Goal: Task Accomplishment & Management: Complete application form

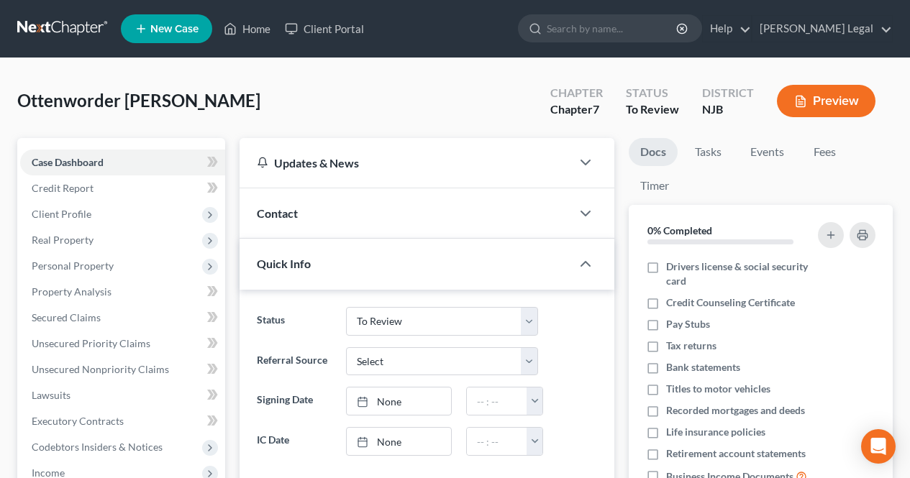
select select "6"
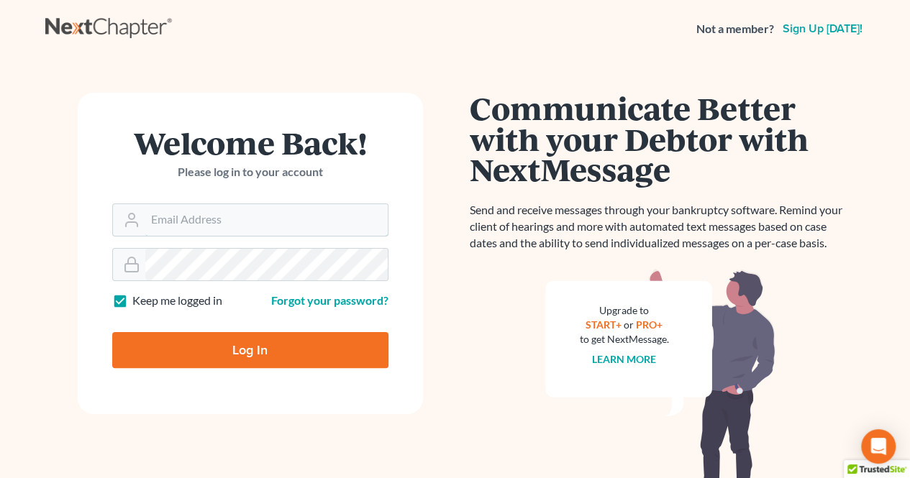
type input "[EMAIL_ADDRESS][DOMAIN_NAME]"
click at [309, 345] on input "Log In" at bounding box center [250, 350] width 276 height 36
type input "Thinking..."
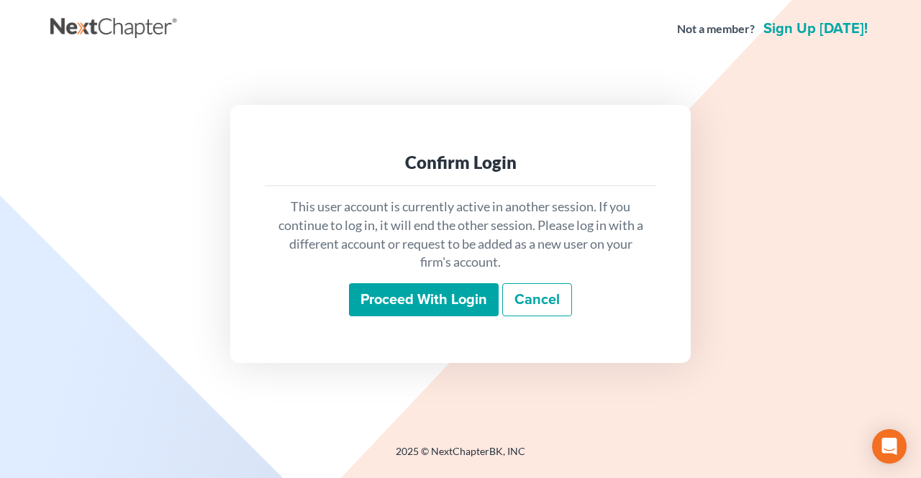
drag, startPoint x: 0, startPoint y: 0, endPoint x: 419, endPoint y: 302, distance: 516.4
click at [421, 301] on input "Proceed with login" at bounding box center [424, 299] width 150 height 33
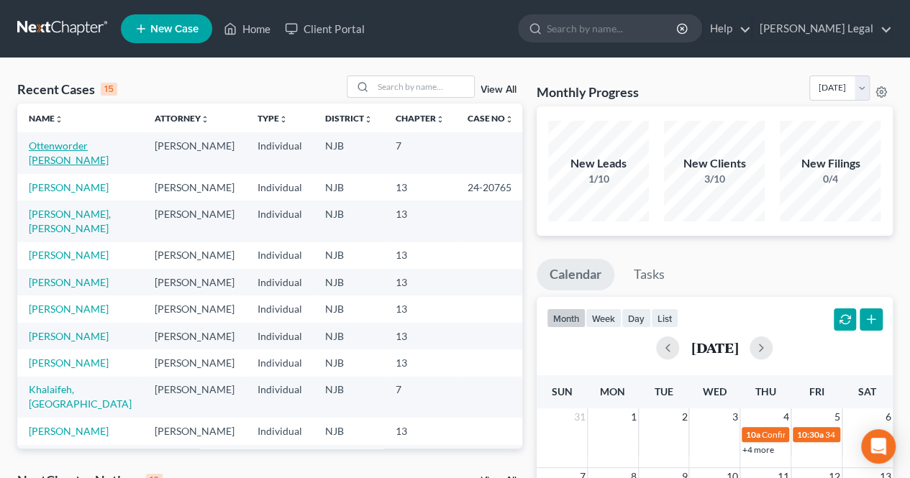
click at [88, 147] on link "Ottenworder [PERSON_NAME]" at bounding box center [69, 153] width 80 height 27
select select "6"
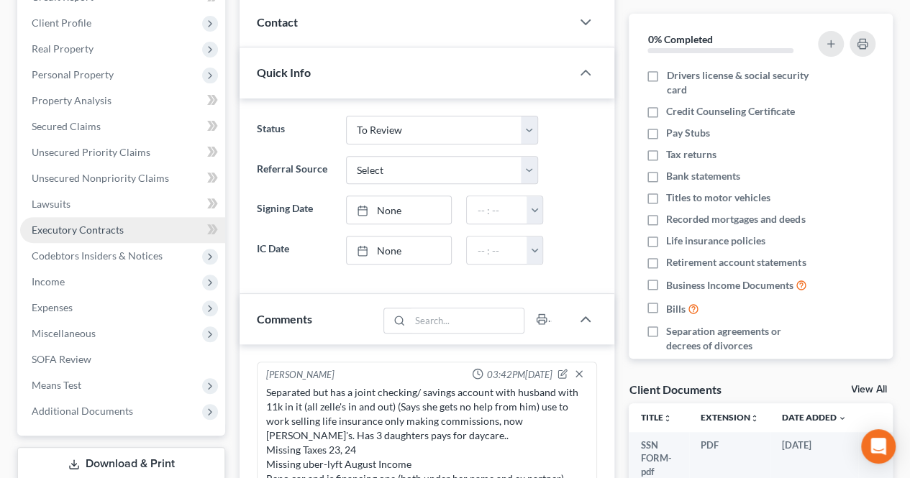
scroll to position [288, 0]
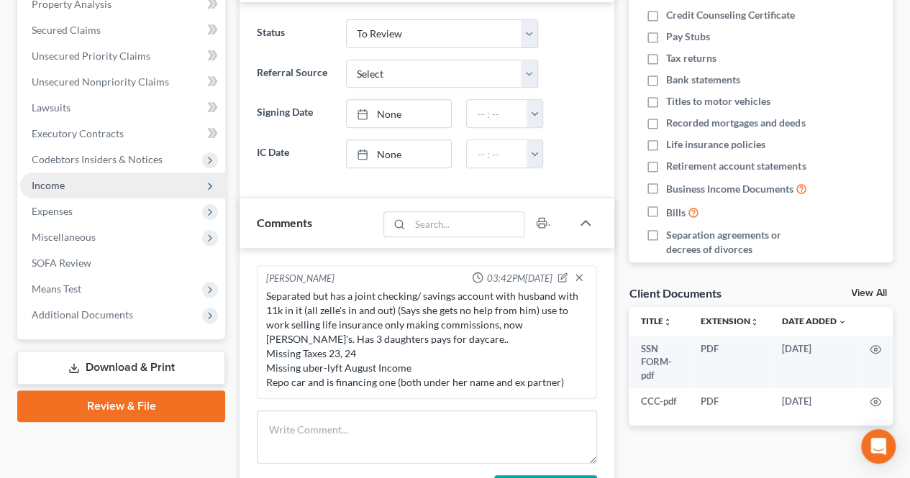
click at [105, 188] on span "Income" at bounding box center [122, 186] width 205 height 26
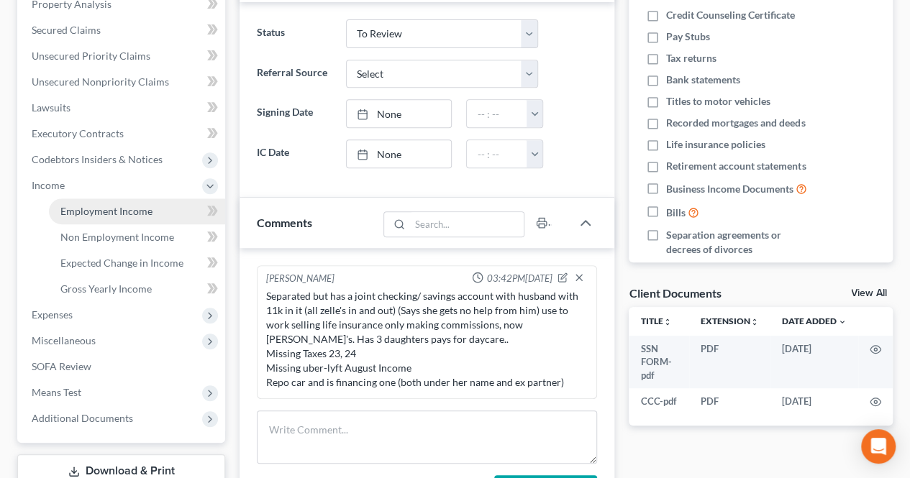
click at [92, 208] on span "Employment Income" at bounding box center [106, 211] width 92 height 12
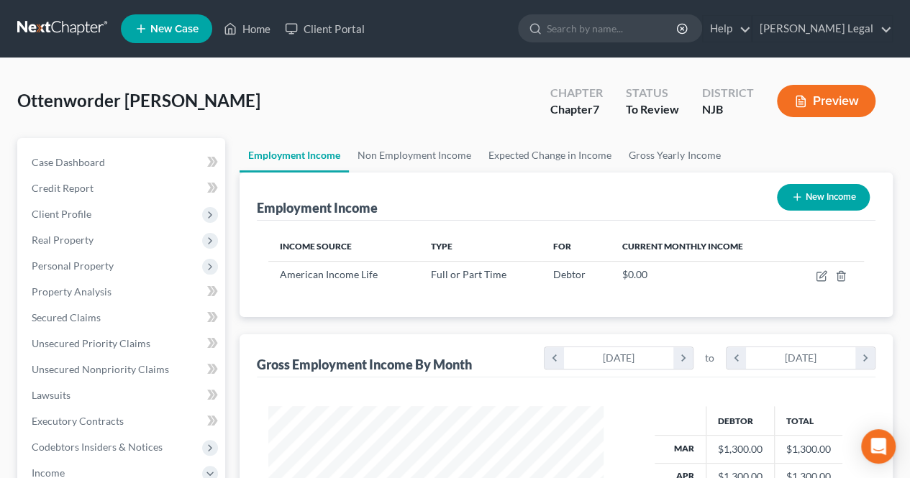
scroll to position [256, 364]
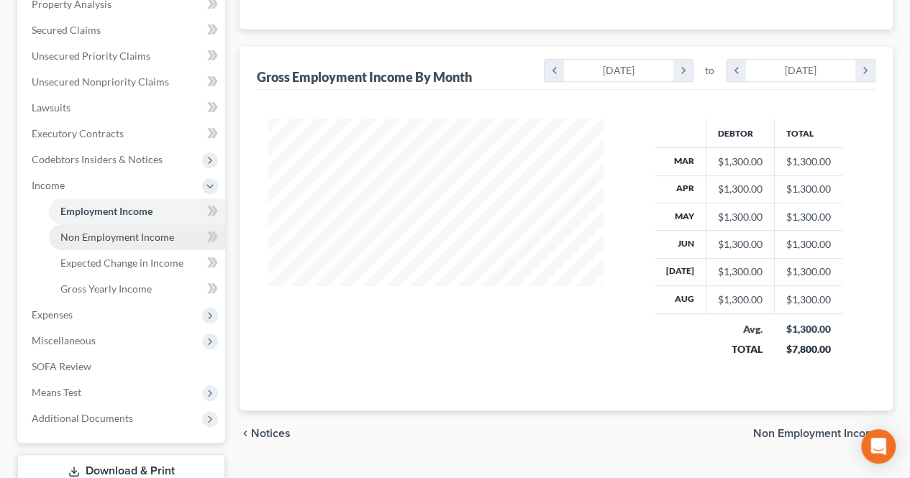
click at [159, 242] on link "Non Employment Income" at bounding box center [137, 237] width 176 height 26
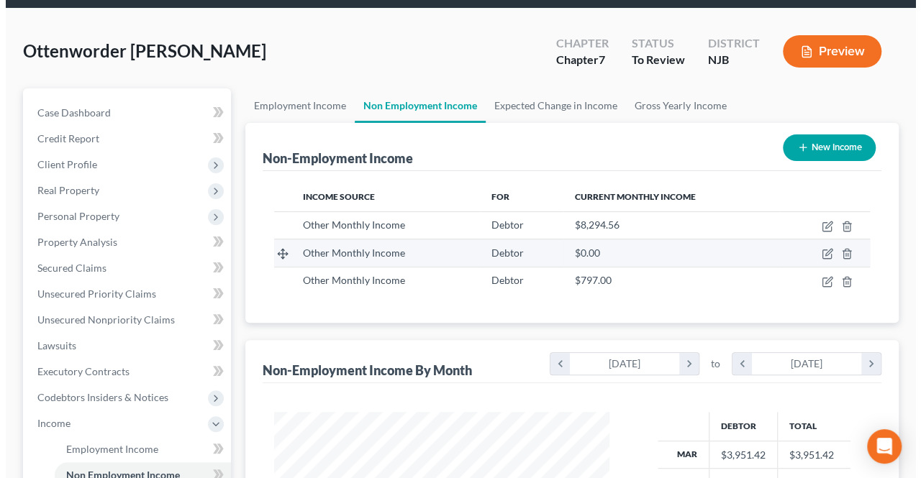
scroll to position [72, 0]
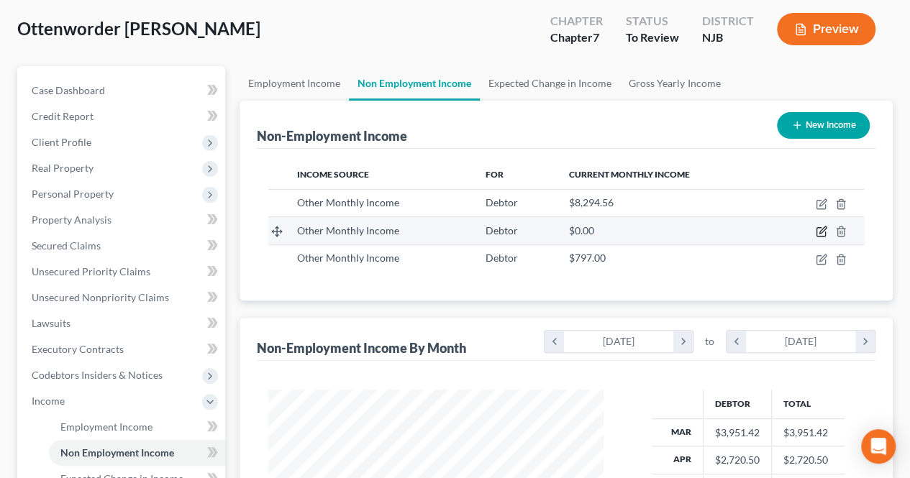
click at [822, 230] on icon "button" at bounding box center [823, 230] width 6 height 6
select select "13"
select select "0"
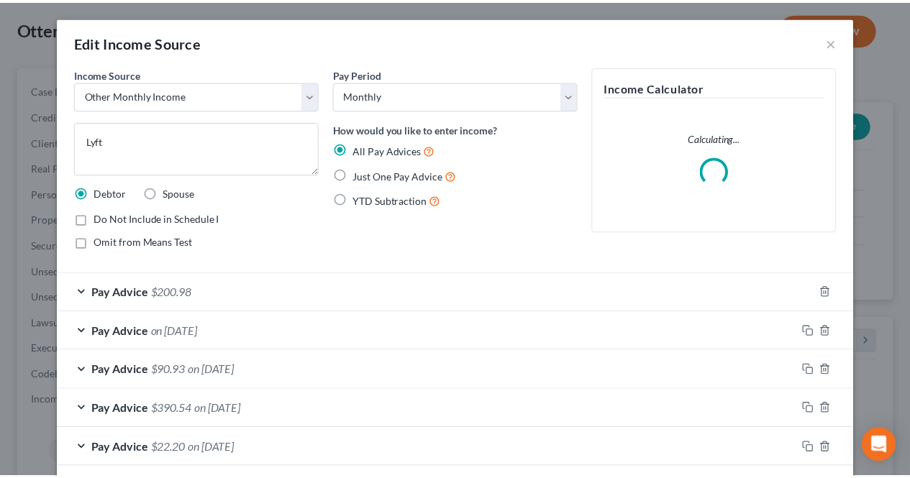
scroll to position [256, 368]
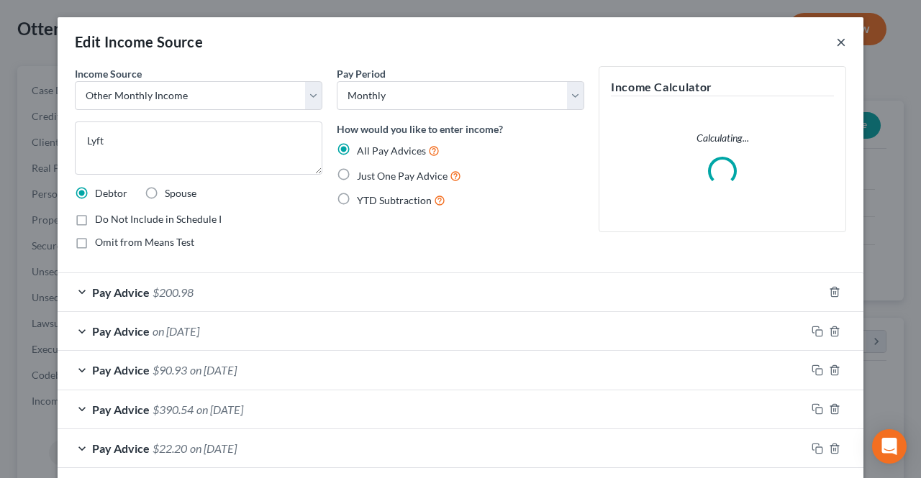
click at [836, 46] on button "×" at bounding box center [841, 41] width 10 height 17
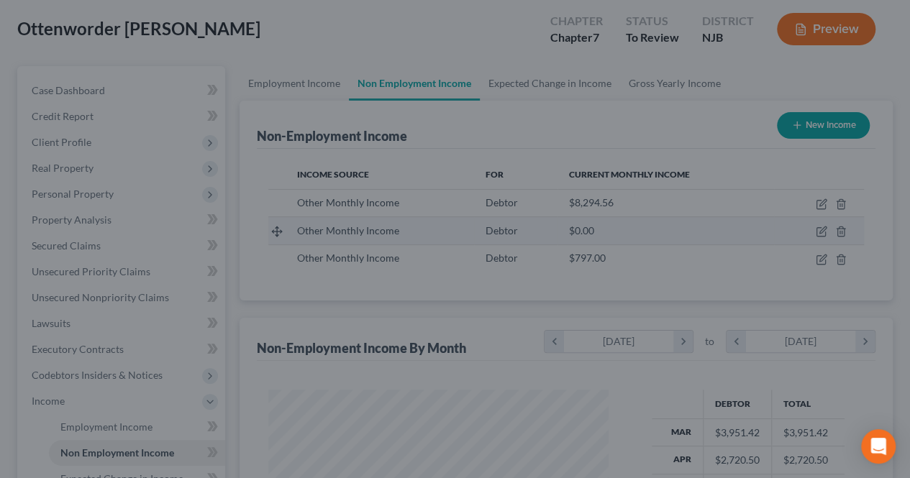
scroll to position [256, 364]
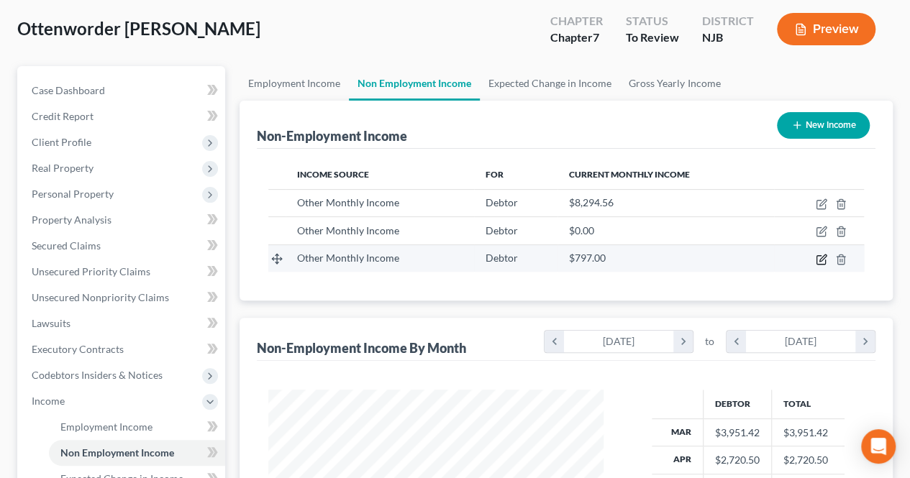
click at [822, 259] on icon "button" at bounding box center [823, 258] width 6 height 6
select select "13"
select select "0"
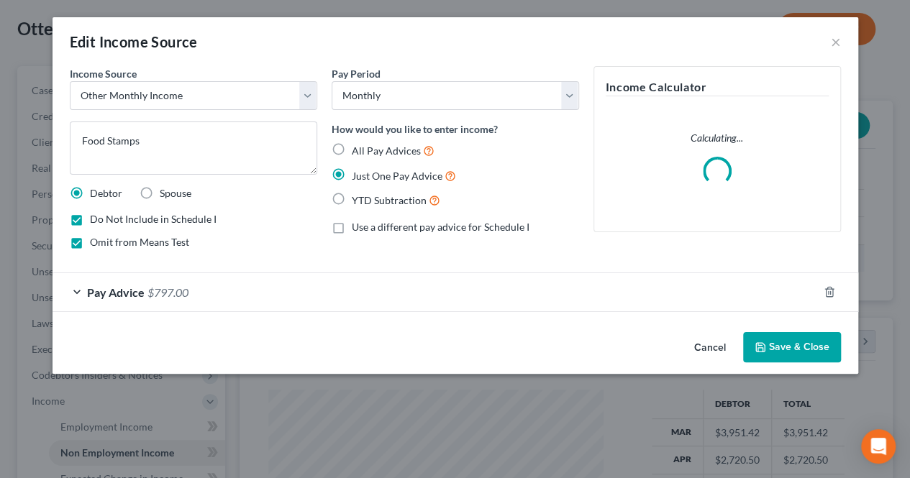
scroll to position [256, 368]
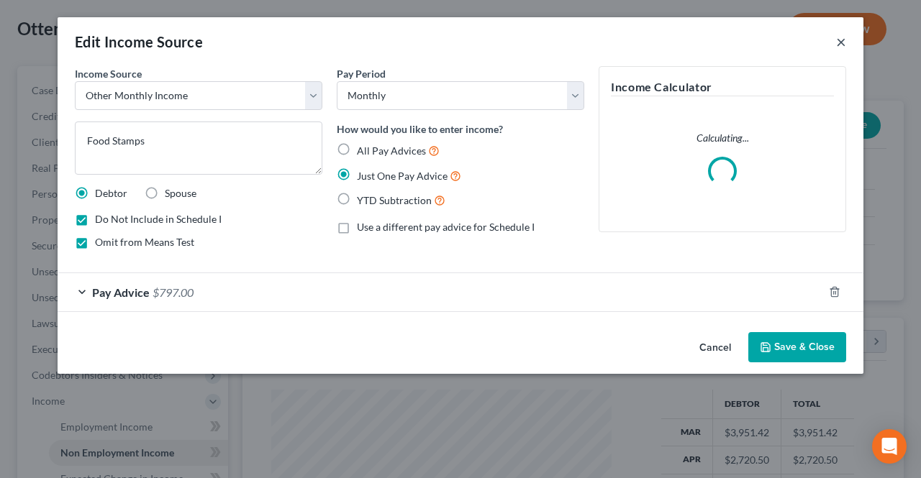
click at [839, 41] on button "×" at bounding box center [841, 41] width 10 height 17
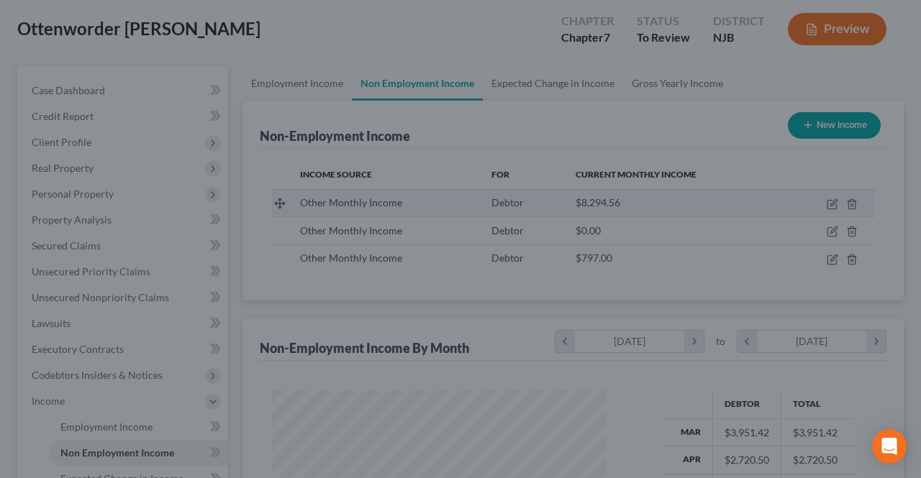
scroll to position [719244, 719136]
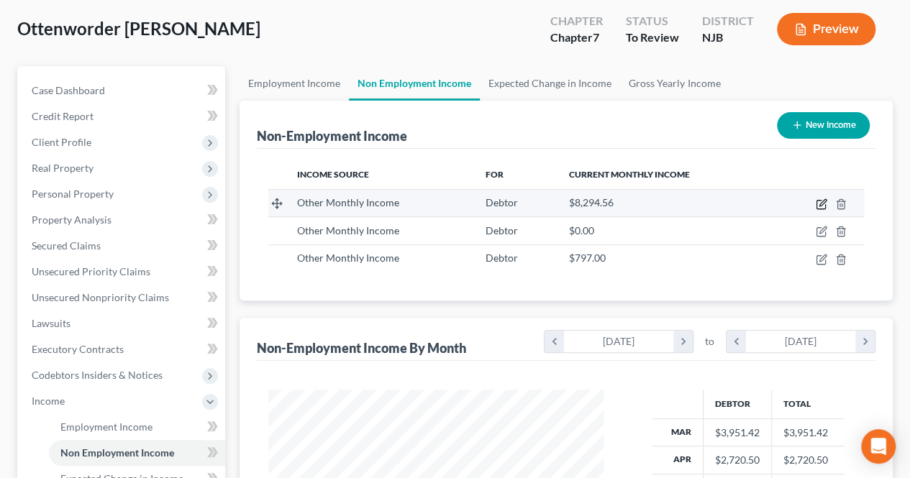
click at [821, 201] on icon "button" at bounding box center [822, 205] width 12 height 12
select select "13"
select select "0"
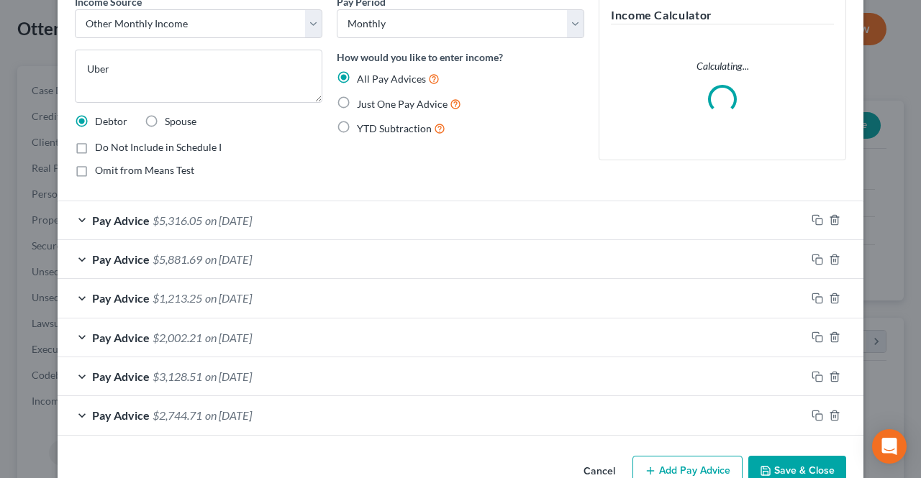
scroll to position [105, 0]
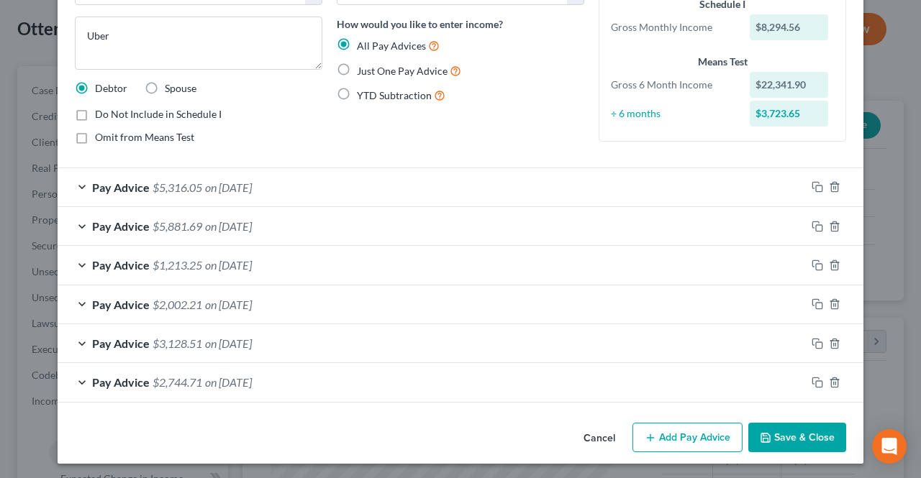
click at [655, 433] on button "Add Pay Advice" at bounding box center [687, 438] width 110 height 30
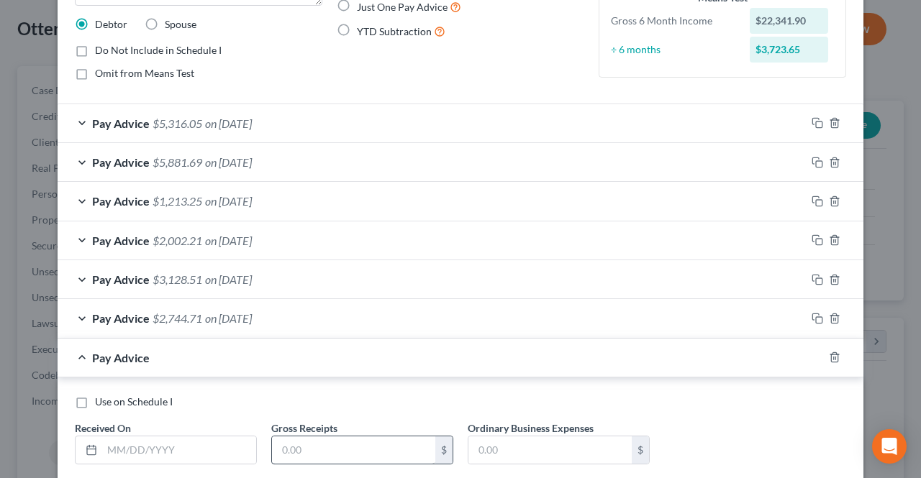
scroll to position [249, 0]
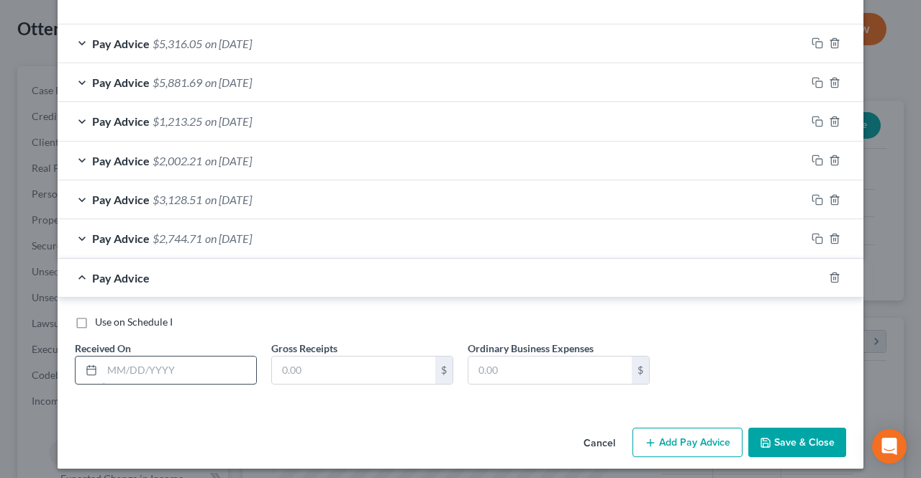
click at [240, 368] on input "text" at bounding box center [179, 370] width 154 height 27
type input "[DATE]"
click at [301, 371] on input "text" at bounding box center [353, 370] width 163 height 27
paste input "$9,205.72"
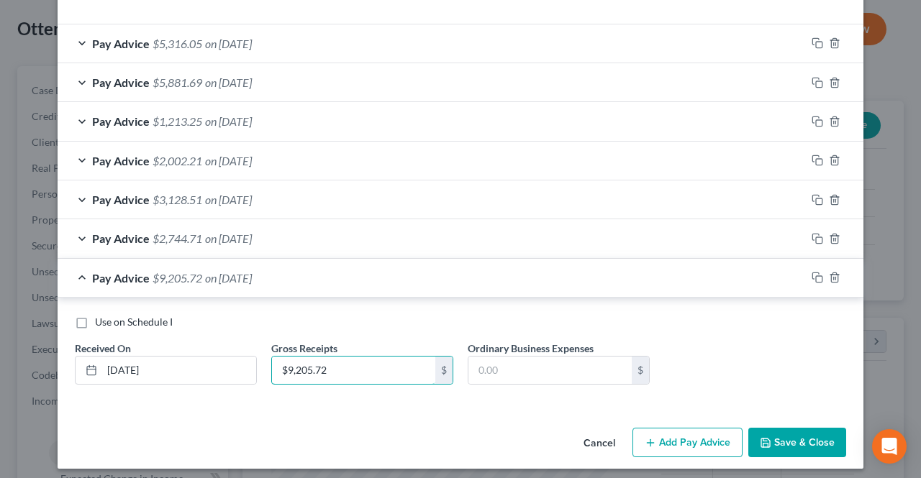
type input "$9,205.72"
paste input "$3,157.48"
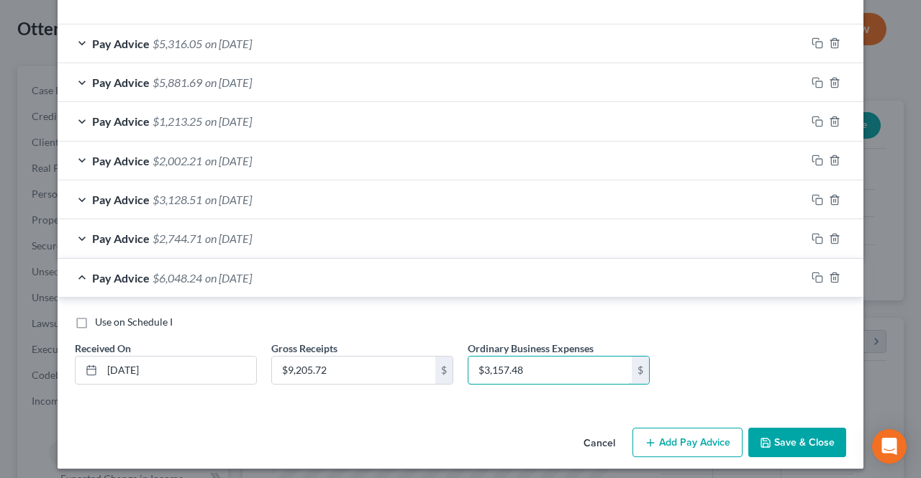
type input "$3,157.48"
click at [360, 237] on div "Pay Advice $2,744.71 on [DATE]" at bounding box center [432, 238] width 748 height 38
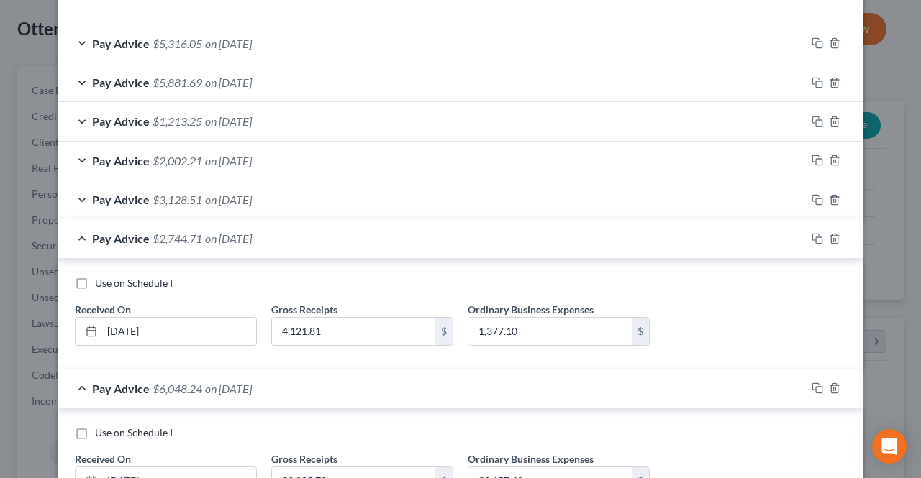
click at [360, 233] on div "Pay Advice $2,744.71 on [DATE]" at bounding box center [432, 238] width 748 height 38
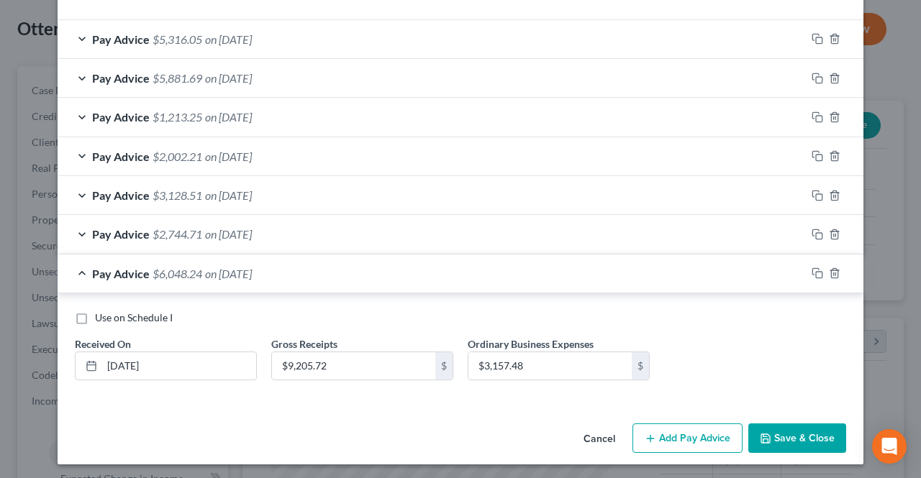
click at [645, 434] on icon "button" at bounding box center [651, 439] width 12 height 12
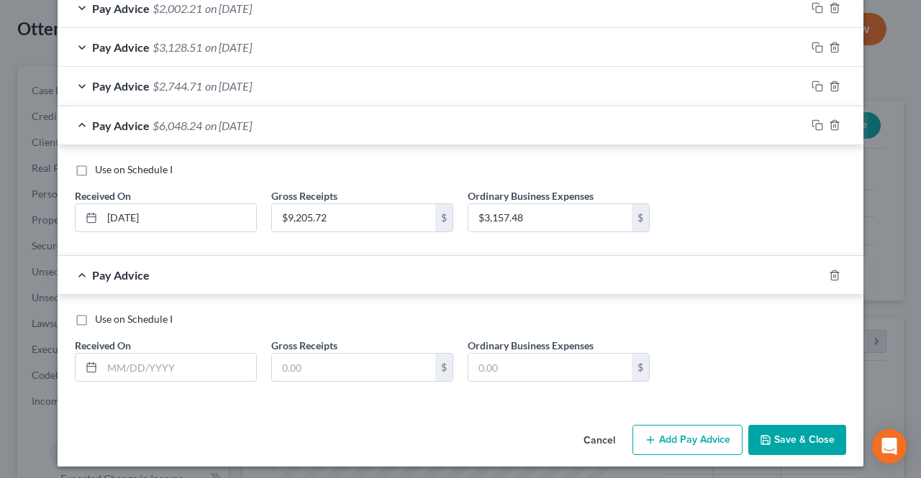
scroll to position [402, 0]
click at [225, 358] on input "text" at bounding box center [179, 366] width 154 height 27
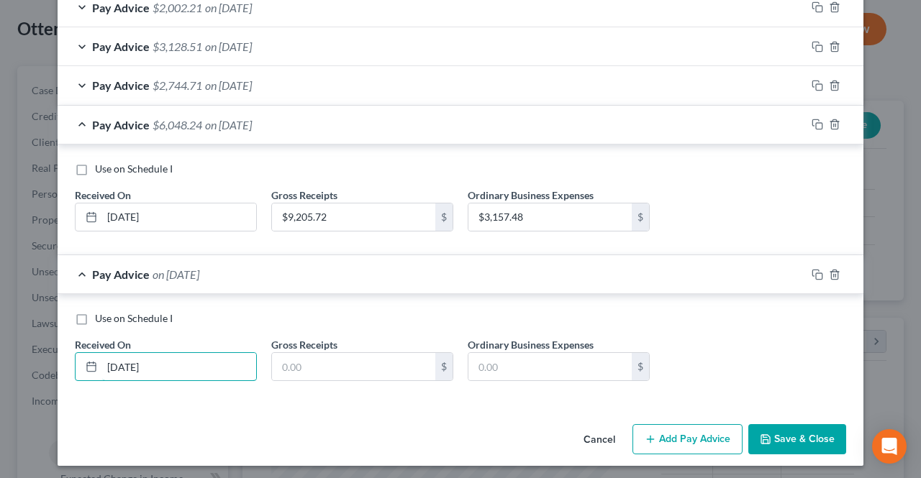
type input "[DATE]"
paste input "$9,228.46"
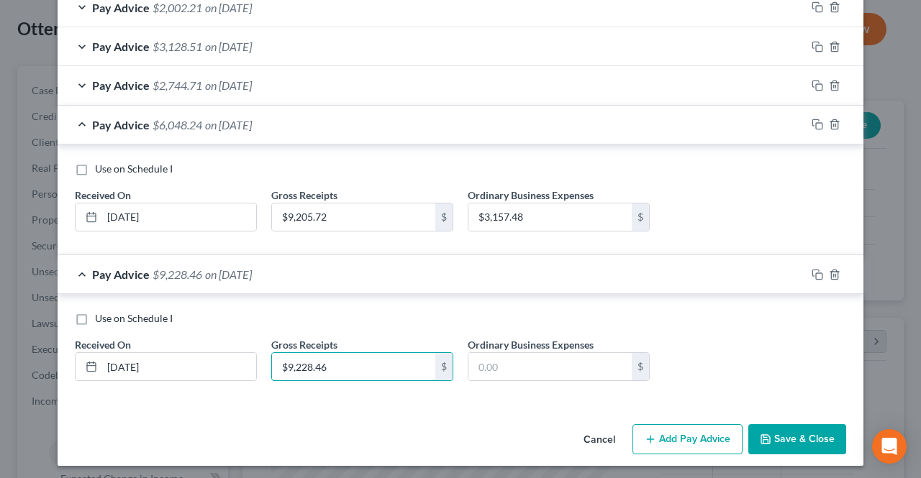
type input "$9,228.46"
paste input "$3,064.45"
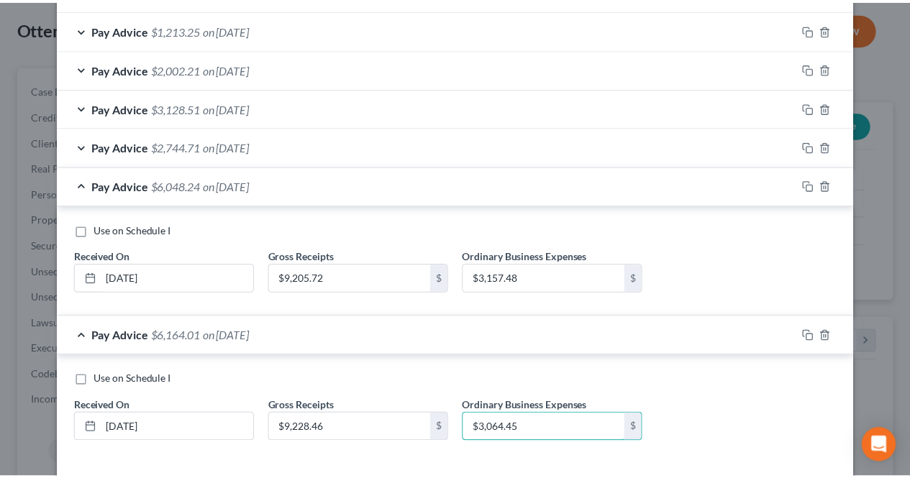
scroll to position [360, 0]
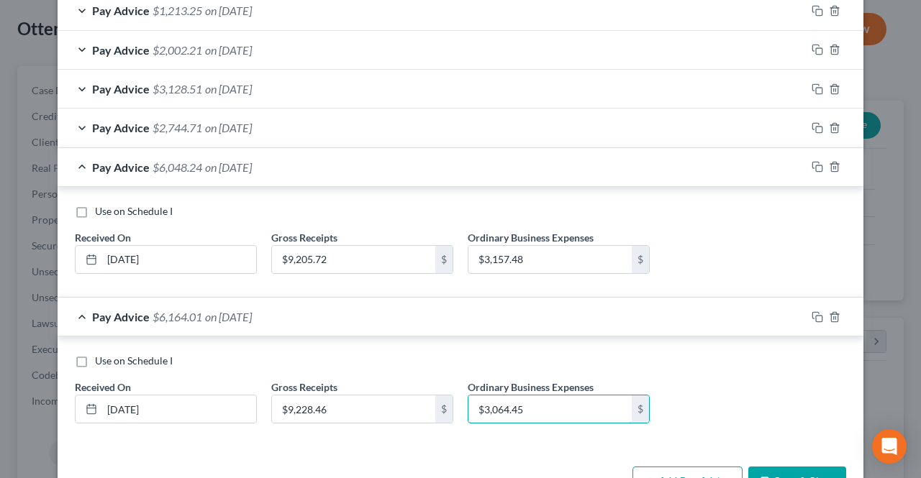
type input "$3,064.45"
click at [790, 472] on button "Save & Close" at bounding box center [797, 482] width 98 height 30
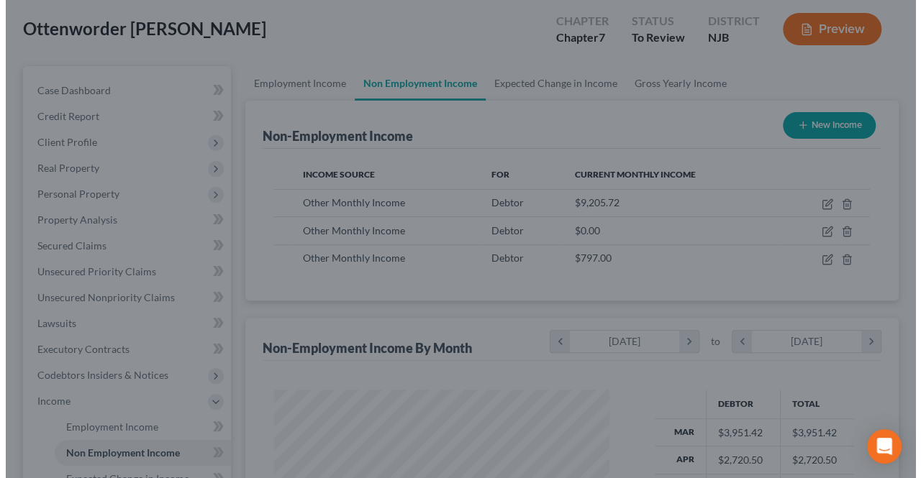
scroll to position [719244, 719136]
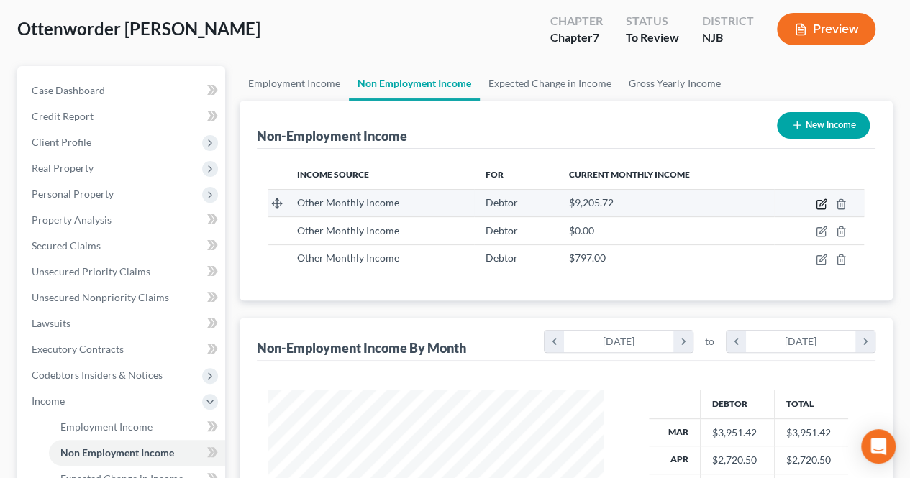
click at [822, 204] on icon "button" at bounding box center [822, 205] width 12 height 12
select select "13"
select select "0"
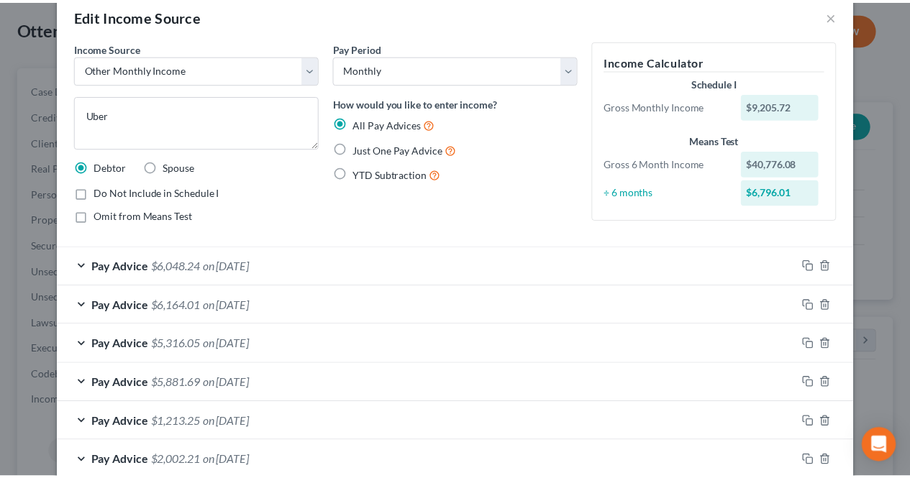
scroll to position [0, 0]
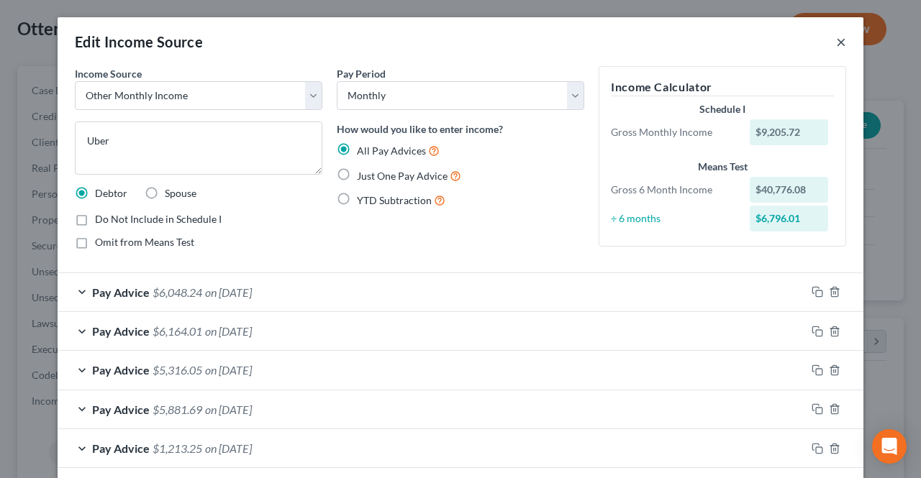
click at [836, 40] on button "×" at bounding box center [841, 41] width 10 height 17
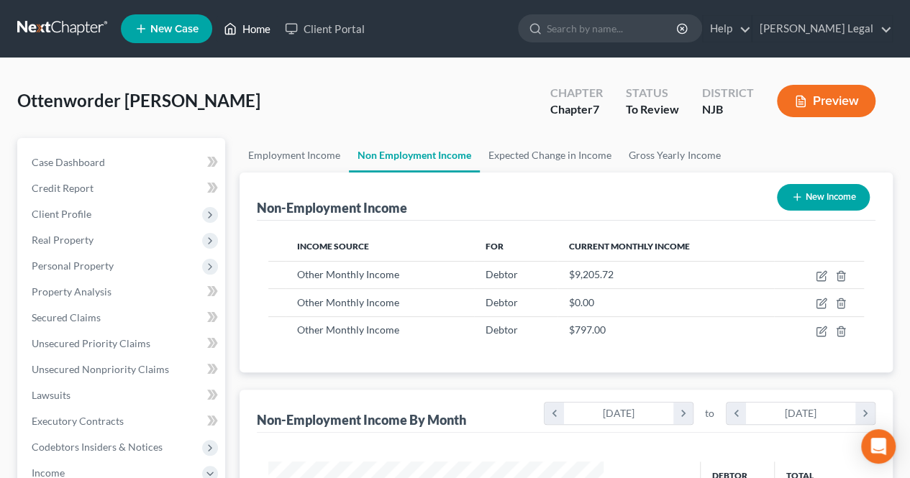
click at [266, 26] on link "Home" at bounding box center [247, 29] width 61 height 26
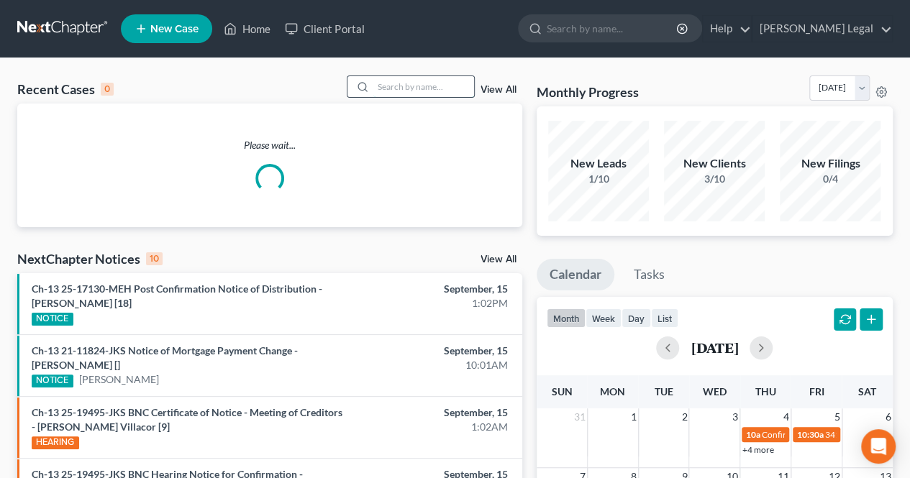
click at [426, 93] on input "search" at bounding box center [423, 86] width 101 height 21
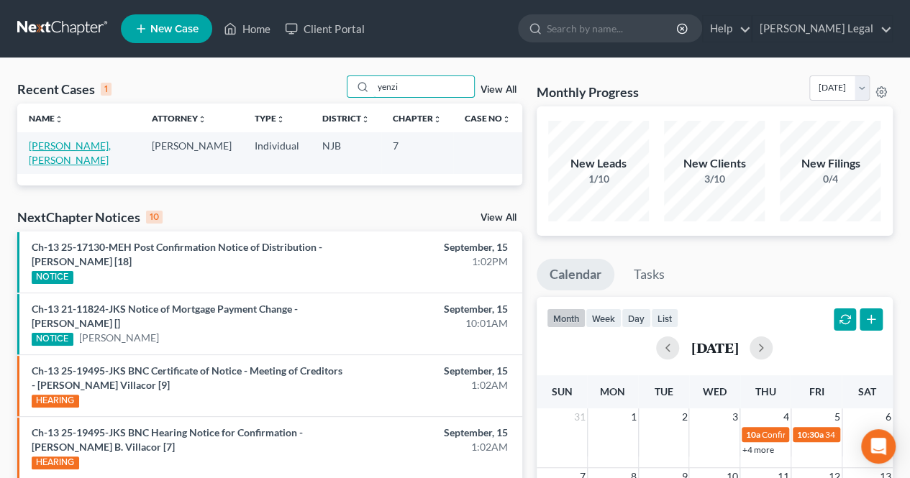
type input "yenzi"
click at [76, 146] on link "[PERSON_NAME], [PERSON_NAME]" at bounding box center [70, 153] width 82 height 27
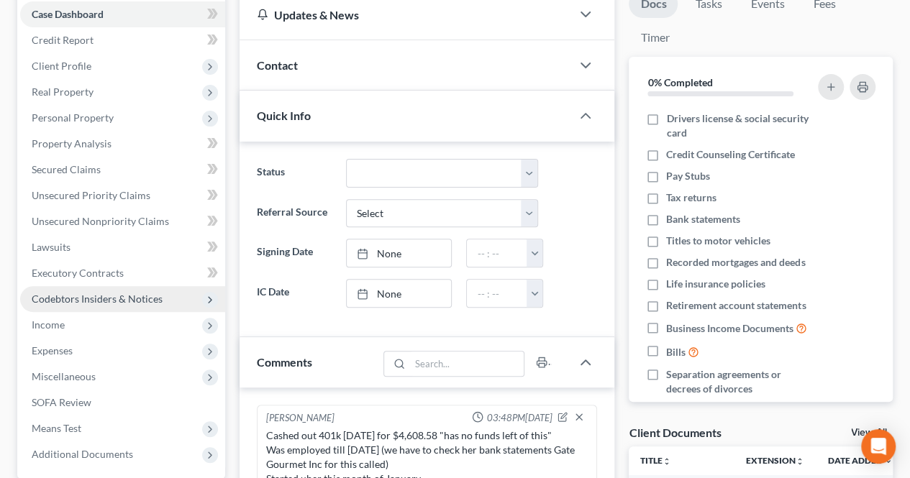
scroll to position [288, 0]
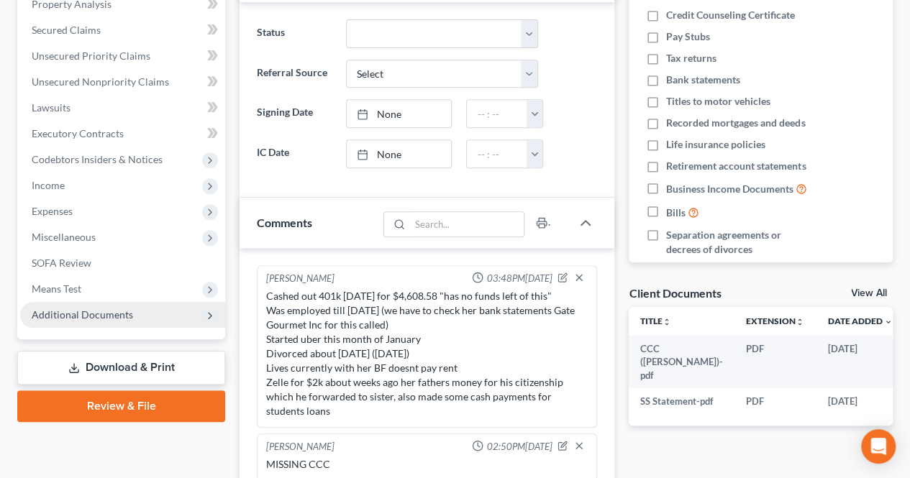
click at [104, 310] on span "Additional Documents" at bounding box center [82, 315] width 101 height 12
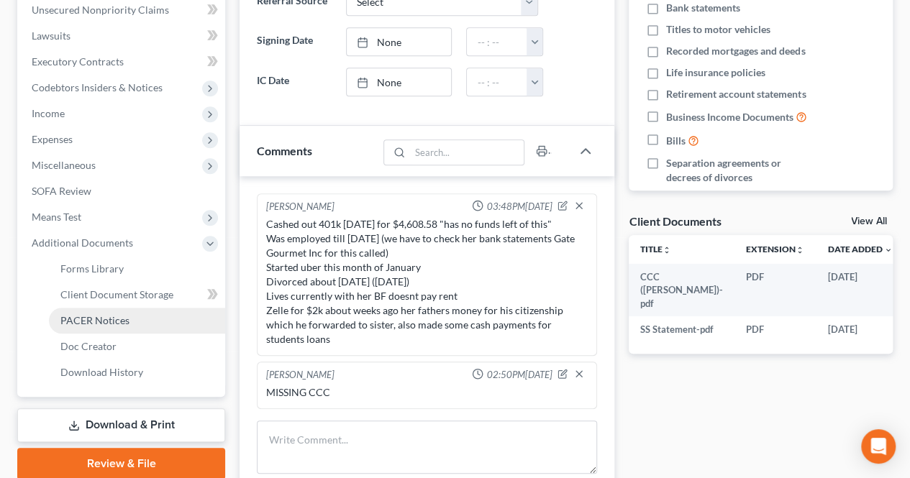
click at [97, 322] on span "PACER Notices" at bounding box center [94, 320] width 69 height 12
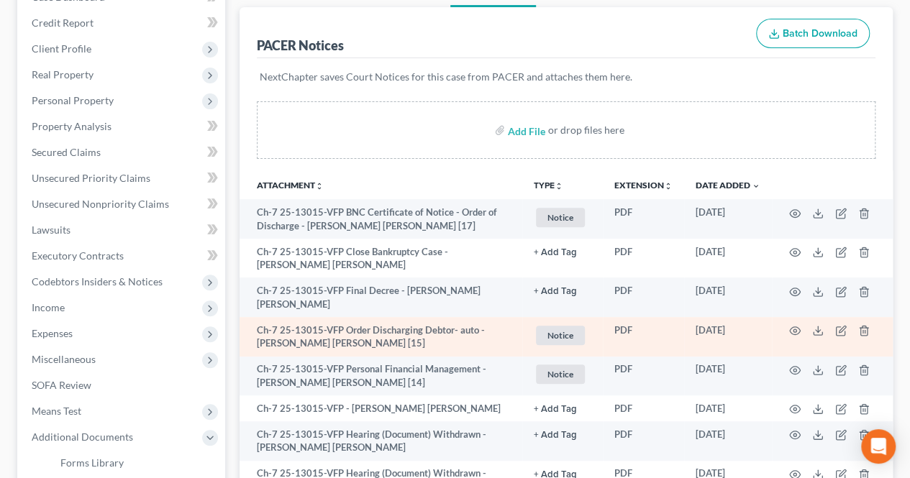
scroll to position [144, 0]
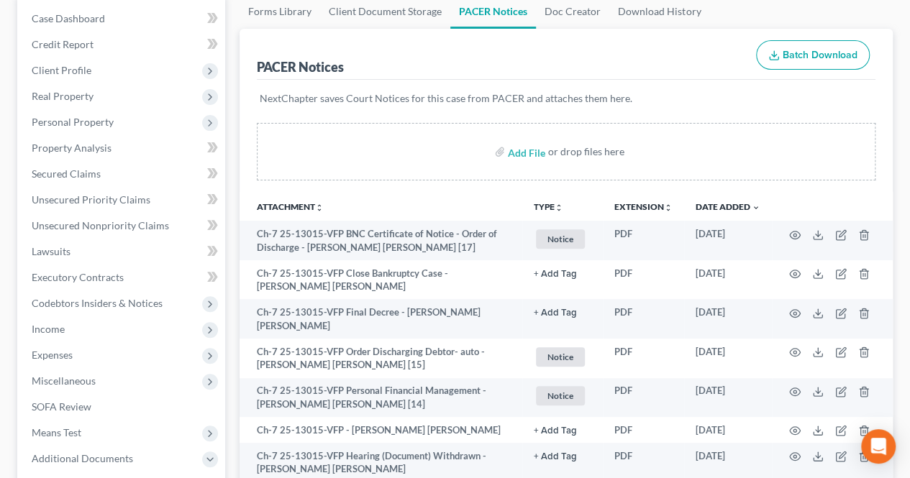
click at [440, 198] on th "Attachment unfold_more expand_more expand_less" at bounding box center [381, 206] width 283 height 29
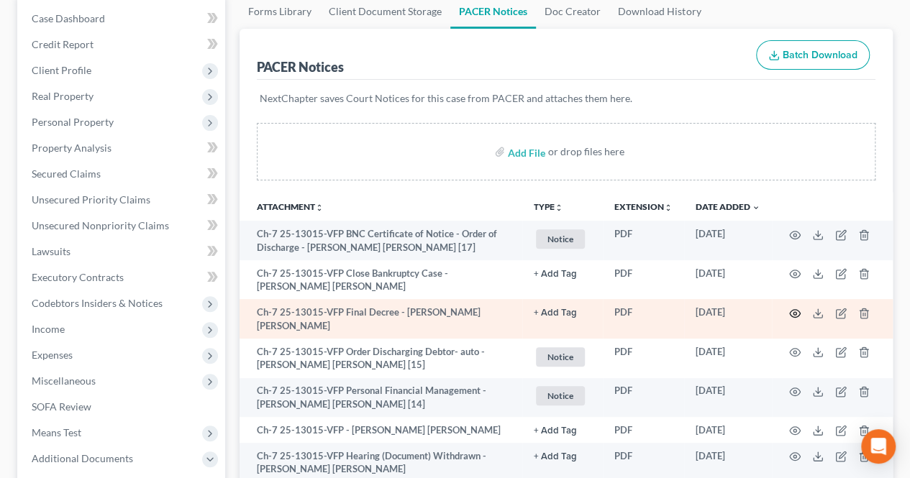
click at [793, 312] on icon "button" at bounding box center [795, 314] width 12 height 12
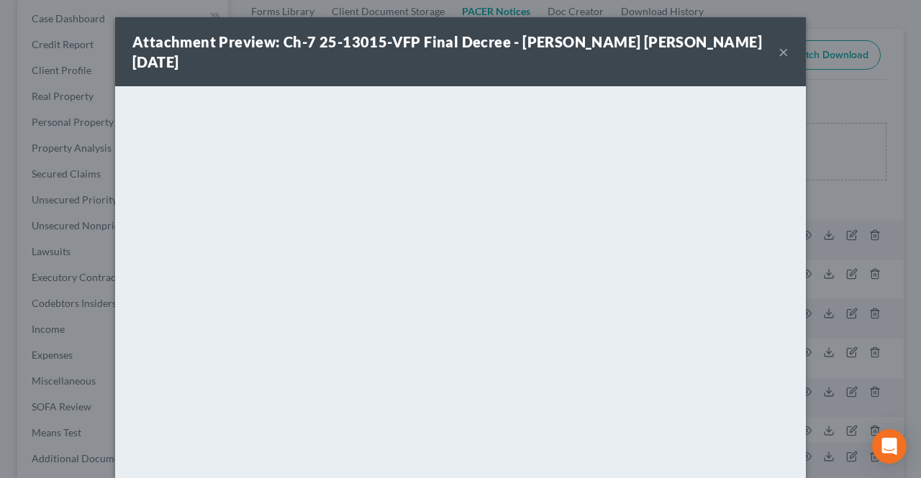
click at [778, 43] on button "×" at bounding box center [783, 51] width 10 height 17
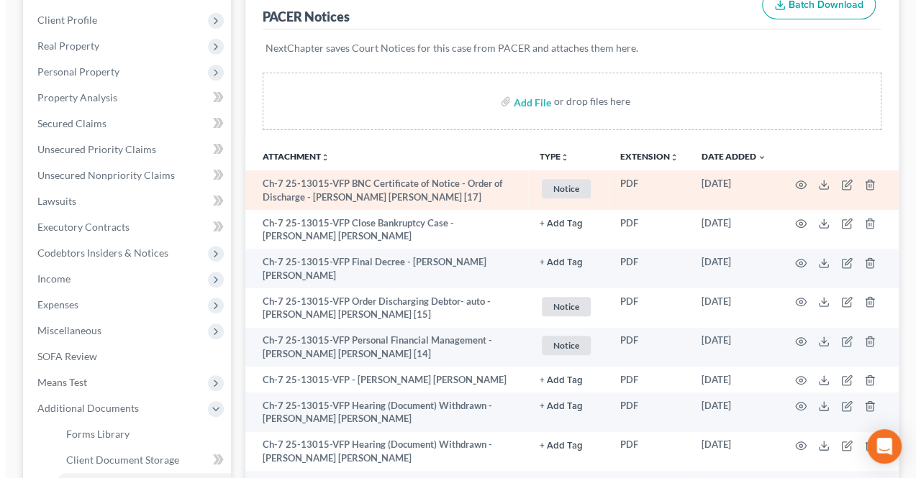
scroll to position [216, 0]
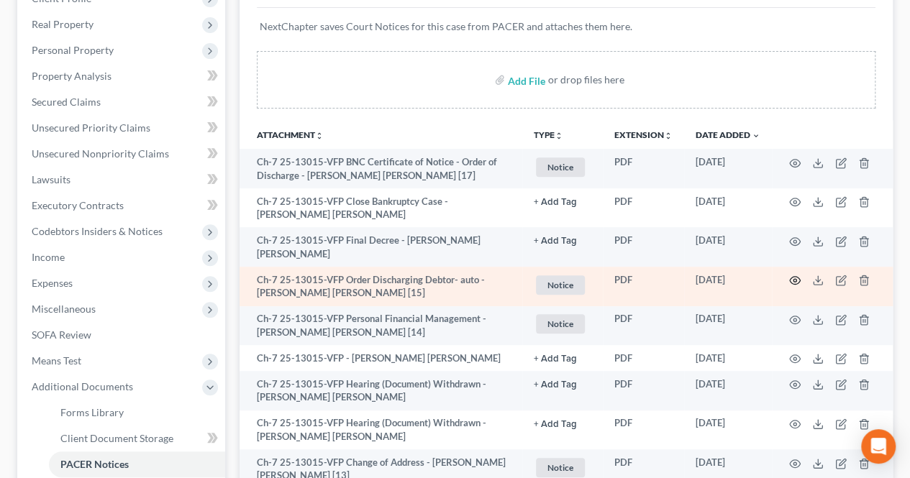
click at [794, 275] on icon "button" at bounding box center [795, 281] width 12 height 12
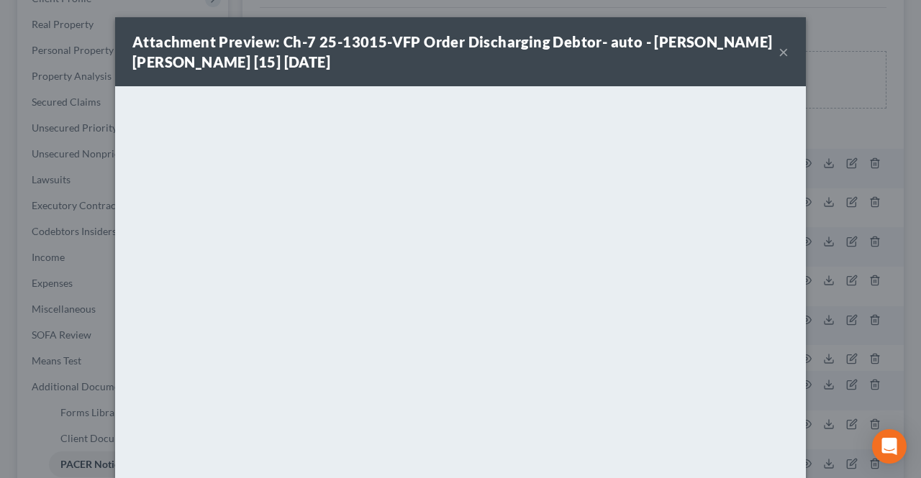
click at [778, 49] on button "×" at bounding box center [783, 51] width 10 height 17
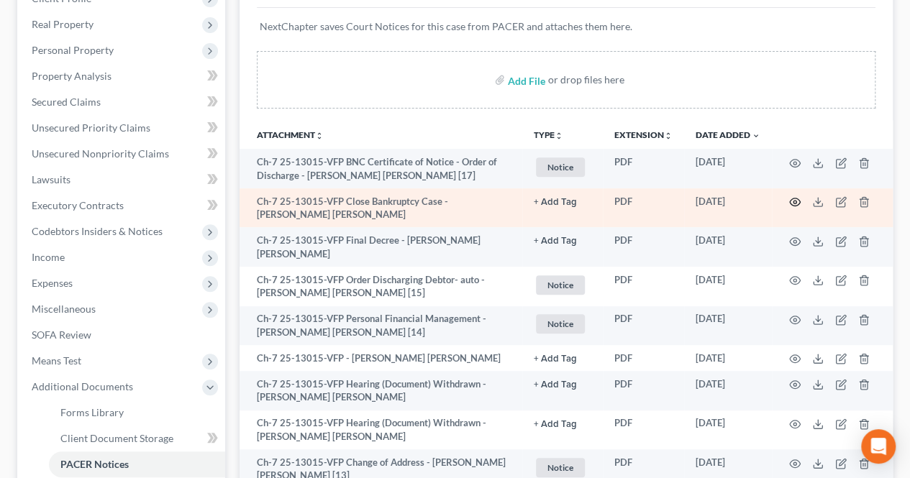
click at [794, 201] on circle "button" at bounding box center [795, 202] width 3 height 3
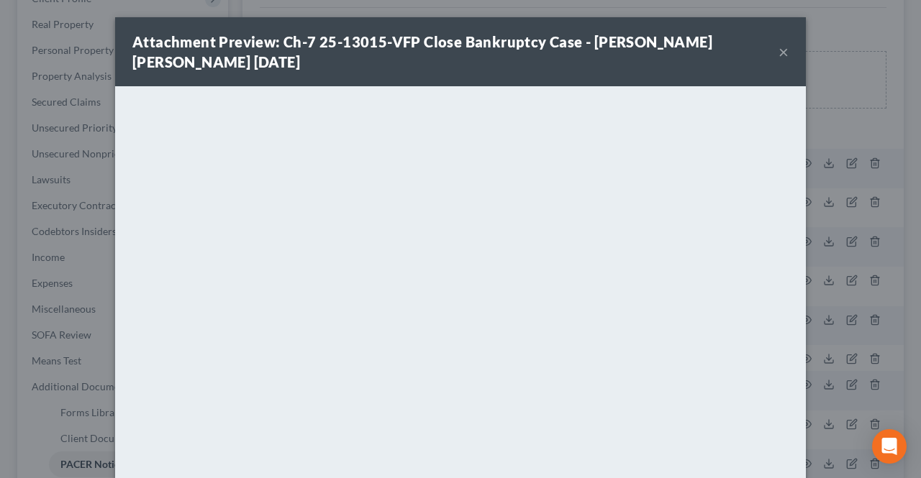
drag, startPoint x: 779, startPoint y: 48, endPoint x: 774, endPoint y: 109, distance: 60.6
click at [779, 49] on button "×" at bounding box center [783, 51] width 10 height 17
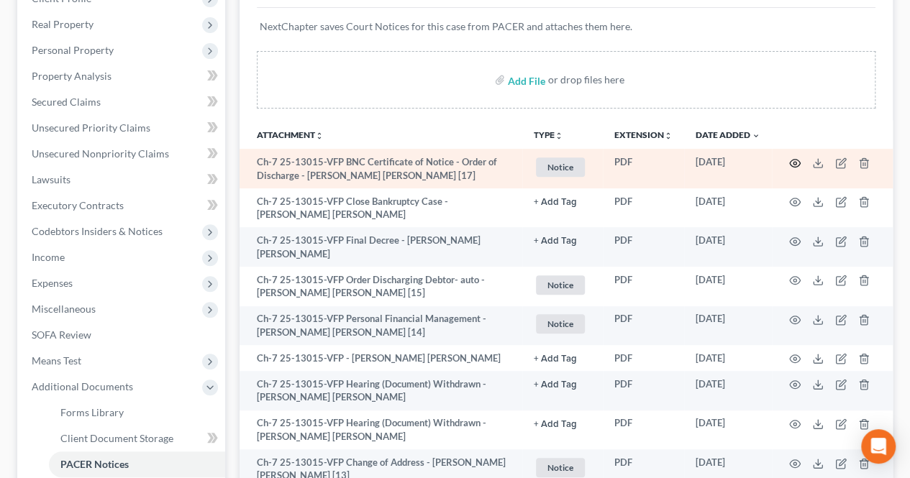
click at [797, 159] on icon "button" at bounding box center [795, 164] width 12 height 12
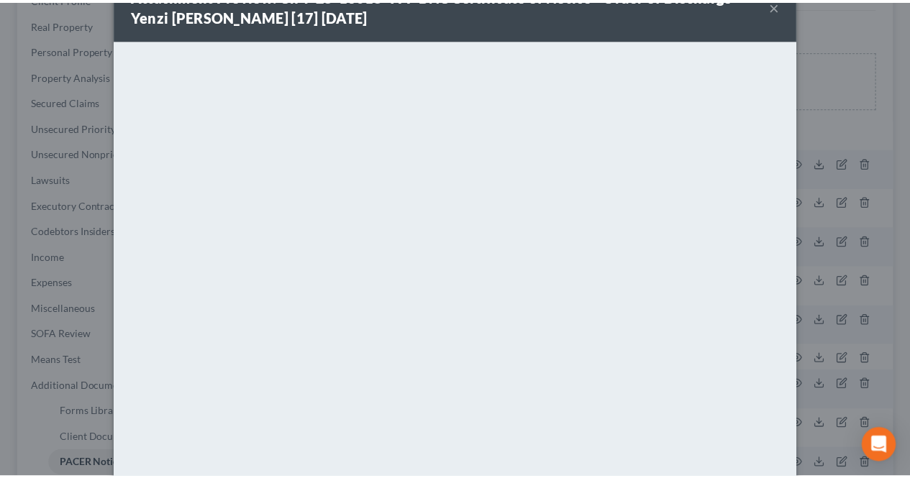
scroll to position [0, 0]
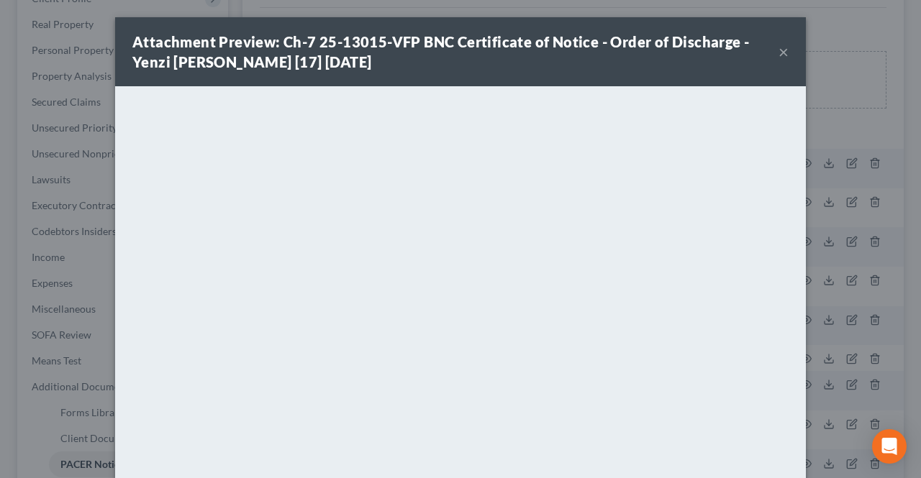
click at [779, 53] on button "×" at bounding box center [783, 51] width 10 height 17
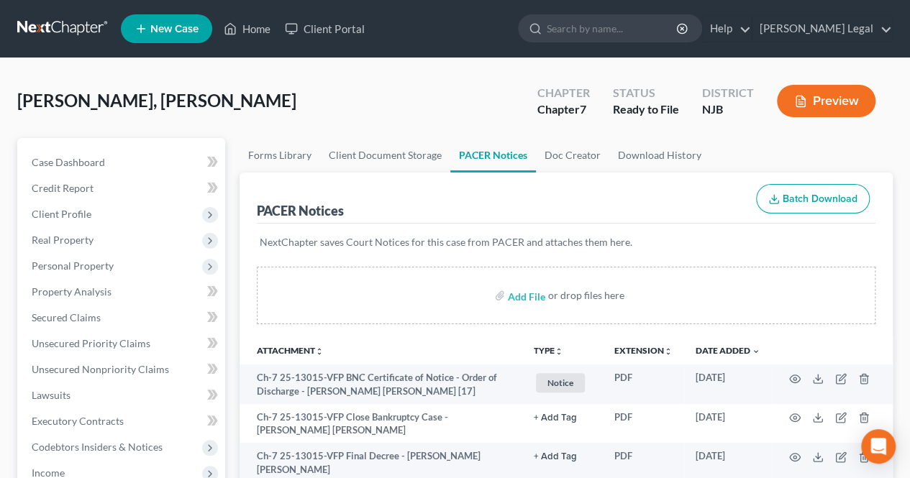
click at [322, 191] on div "PACER Notices Batch Download" at bounding box center [566, 199] width 619 height 52
drag, startPoint x: 324, startPoint y: 217, endPoint x: 250, endPoint y: 217, distance: 73.4
click at [261, 213] on div "PACER Notices" at bounding box center [300, 210] width 87 height 17
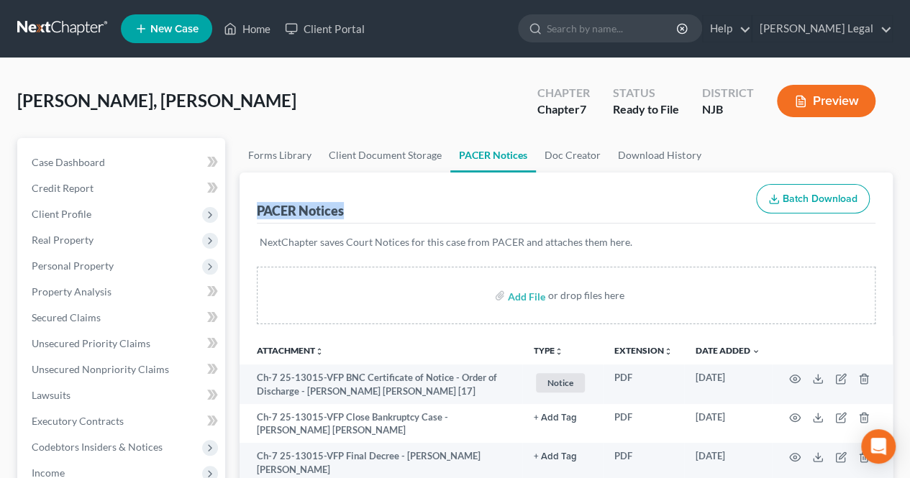
drag, startPoint x: 255, startPoint y: 214, endPoint x: 368, endPoint y: 210, distance: 113.0
click at [368, 210] on div "PACER Notices Batch Download" at bounding box center [566, 199] width 619 height 52
click at [240, 328] on div "Add File or drop files here" at bounding box center [566, 301] width 653 height 69
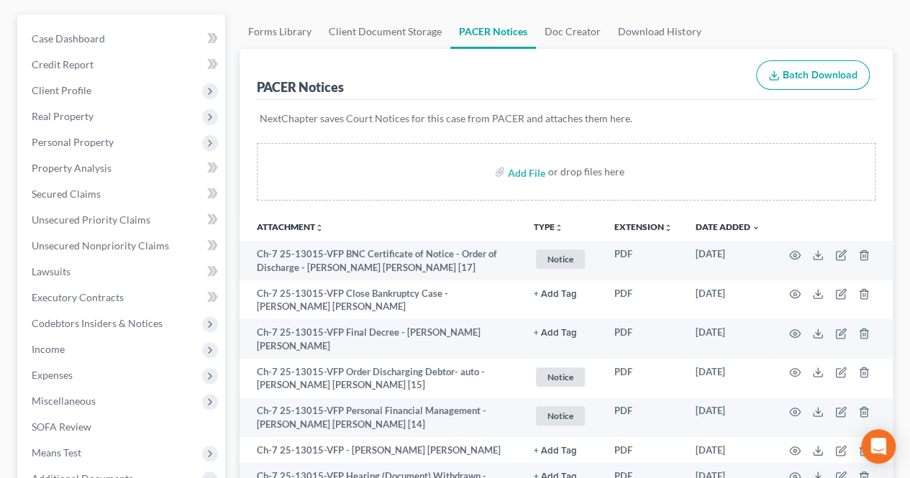
scroll to position [144, 0]
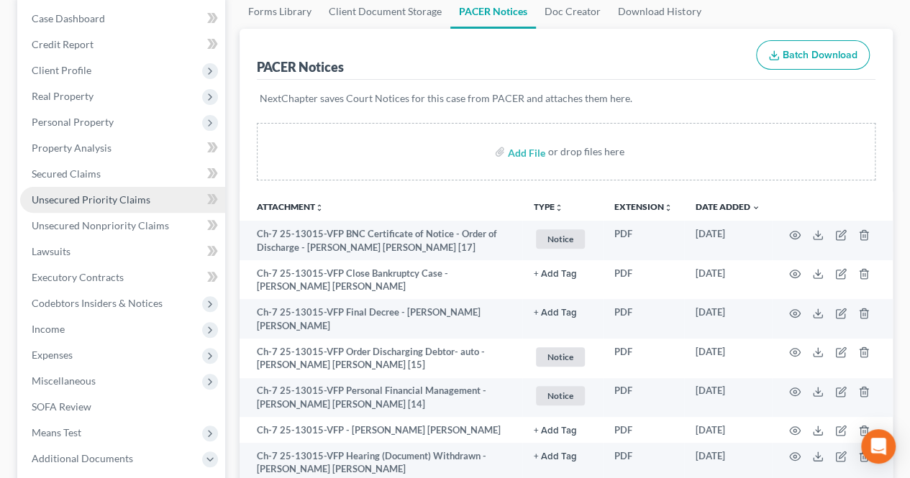
click at [160, 204] on link "Unsecured Priority Claims" at bounding box center [122, 200] width 205 height 26
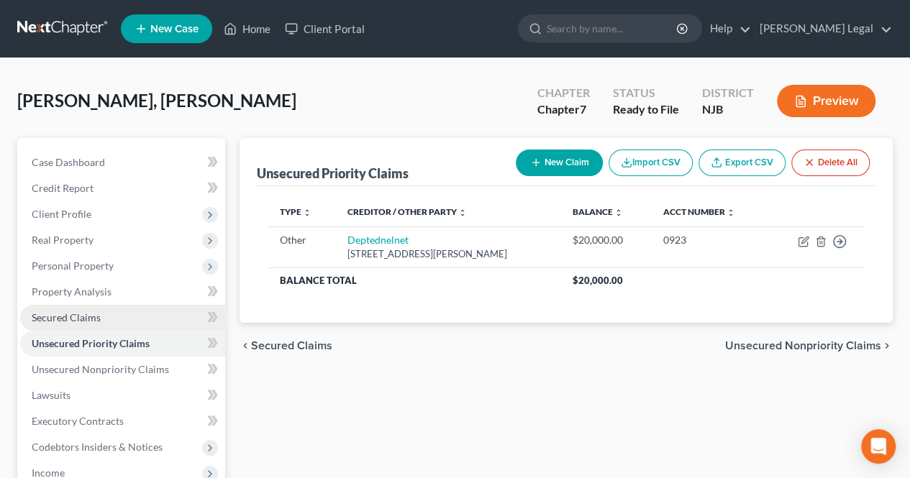
click at [178, 313] on link "Secured Claims" at bounding box center [122, 318] width 205 height 26
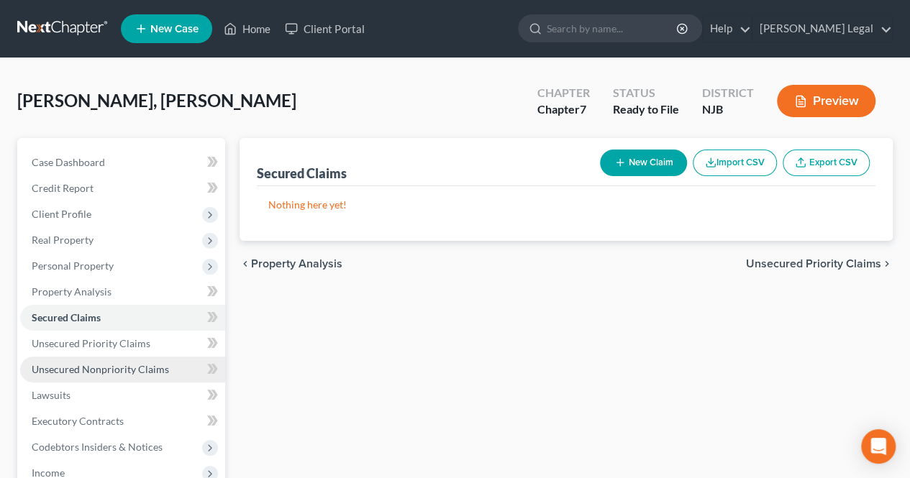
click at [142, 375] on span "Unsecured Nonpriority Claims" at bounding box center [100, 369] width 137 height 12
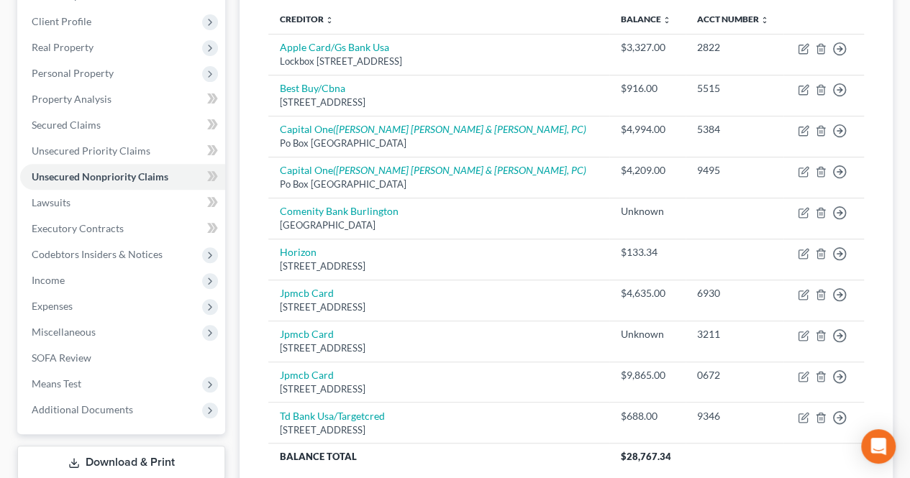
scroll to position [216, 0]
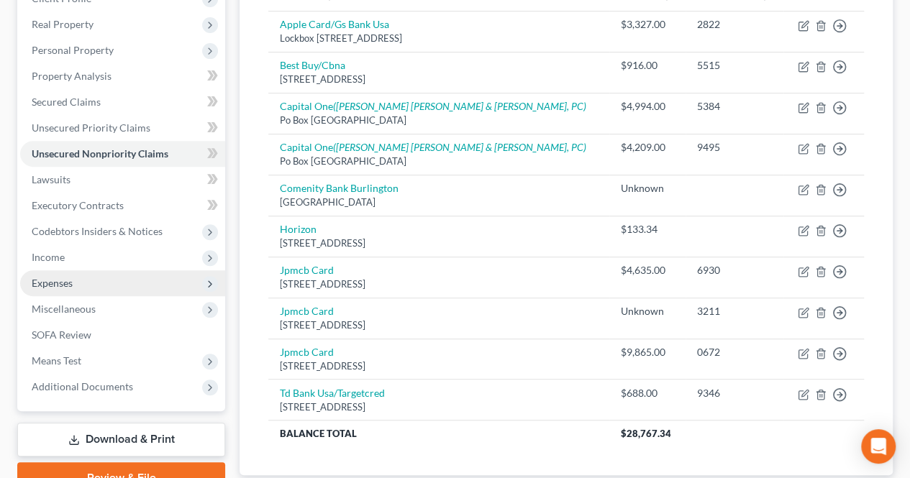
click at [94, 291] on span "Expenses" at bounding box center [122, 284] width 205 height 26
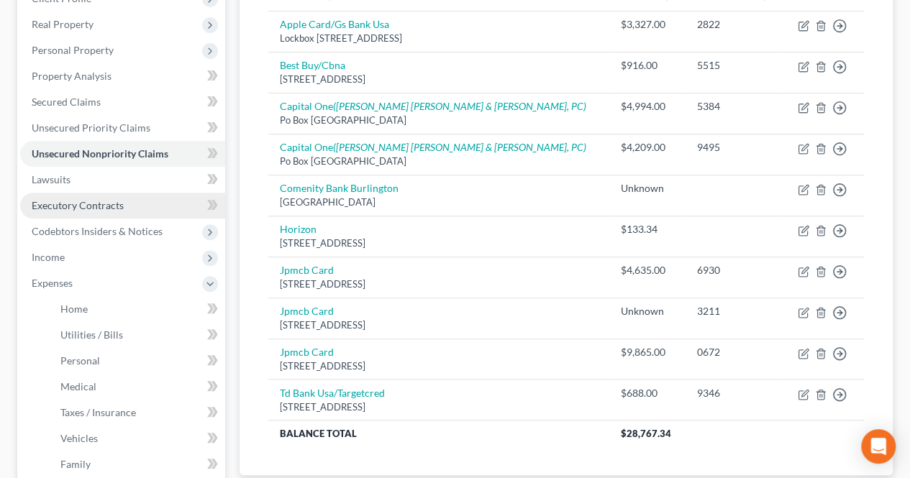
click at [100, 214] on link "Executory Contracts" at bounding box center [122, 206] width 205 height 26
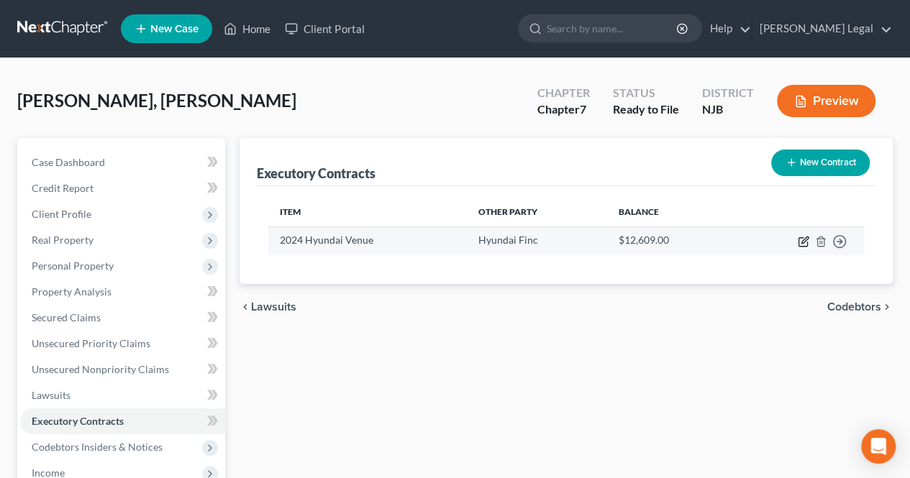
click at [802, 244] on icon "button" at bounding box center [804, 242] width 12 height 12
select select "3"
select select "4"
select select "0"
select select "1"
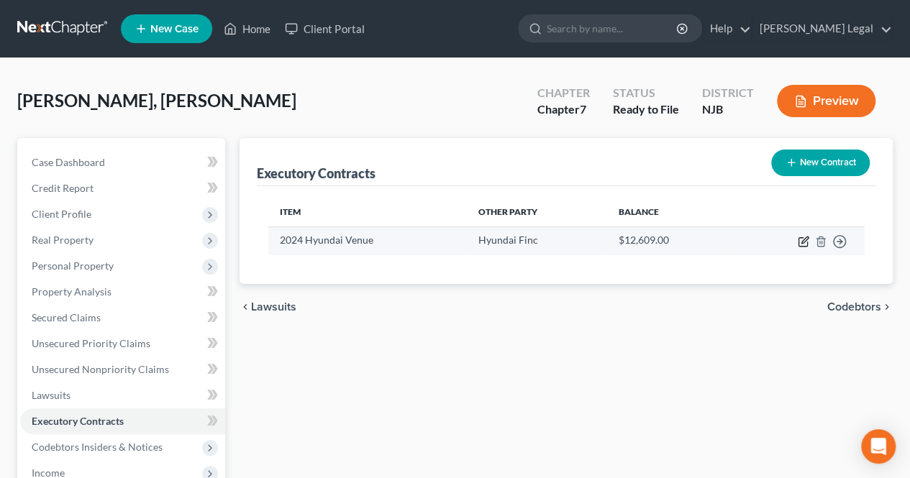
select select "0"
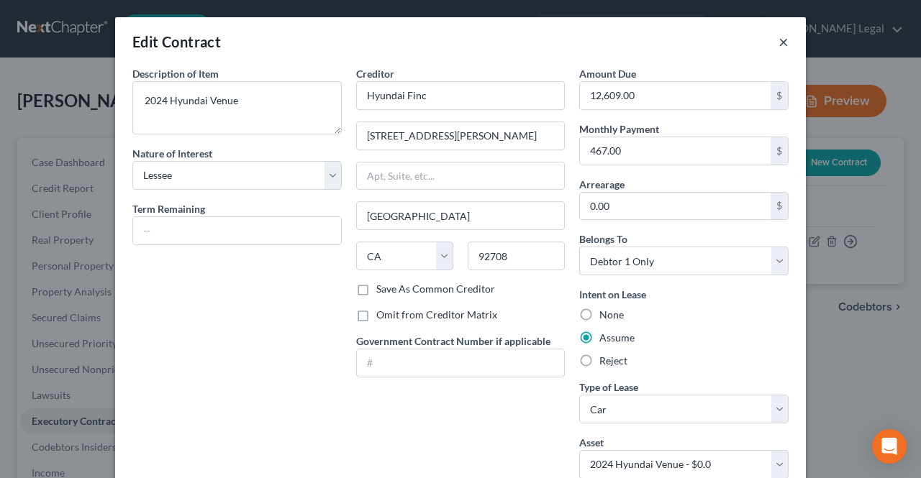
click at [778, 42] on button "×" at bounding box center [783, 41] width 10 height 17
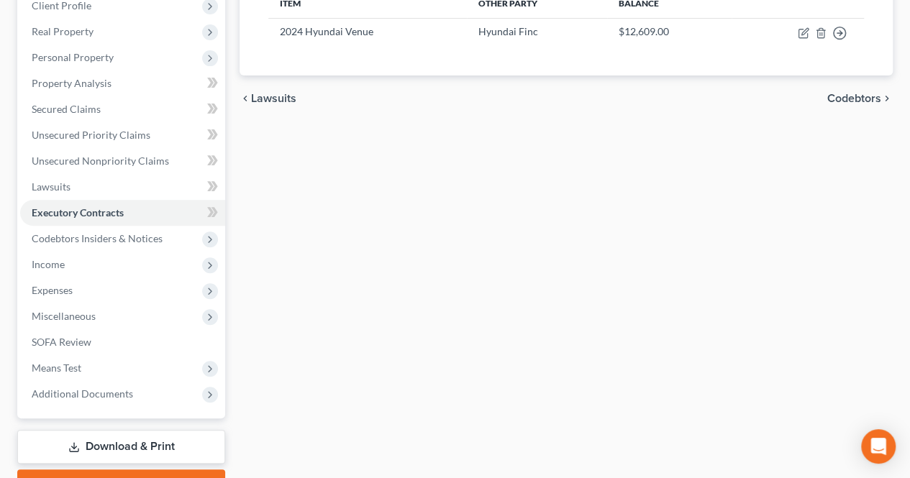
scroll to position [284, 0]
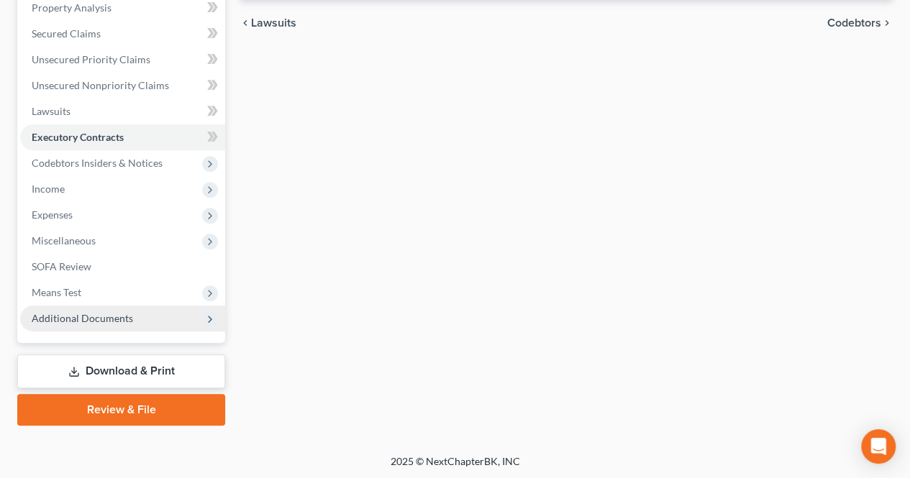
click at [177, 317] on span "Additional Documents" at bounding box center [122, 319] width 205 height 26
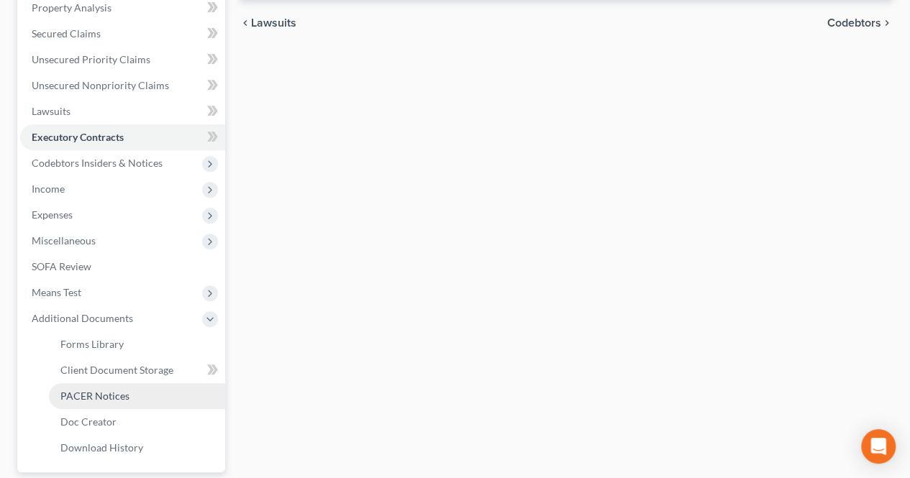
click at [157, 405] on link "PACER Notices" at bounding box center [137, 396] width 176 height 26
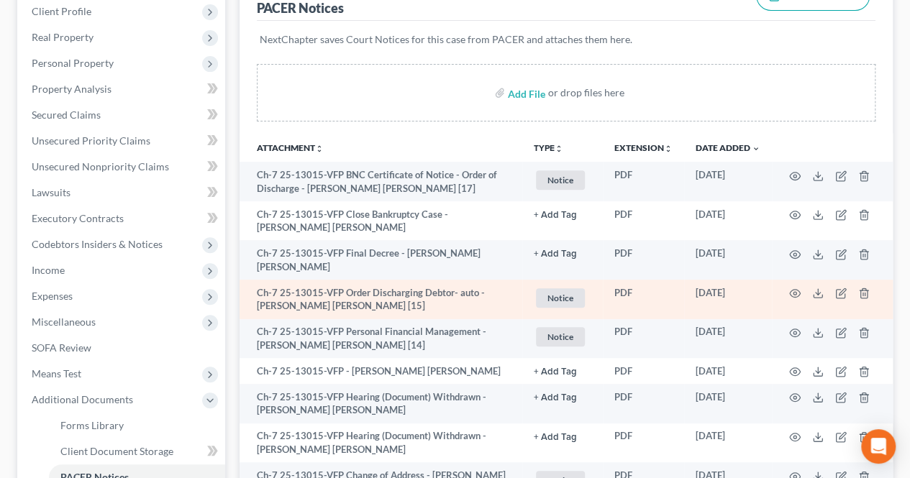
scroll to position [216, 0]
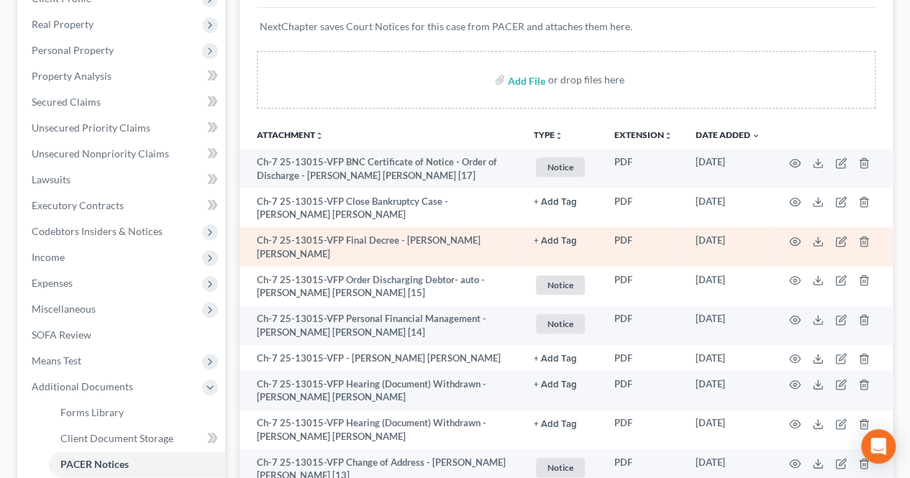
click at [248, 235] on td "Ch-7 25-13015-VFP Final Decree - [PERSON_NAME] [PERSON_NAME]" at bounding box center [381, 247] width 283 height 40
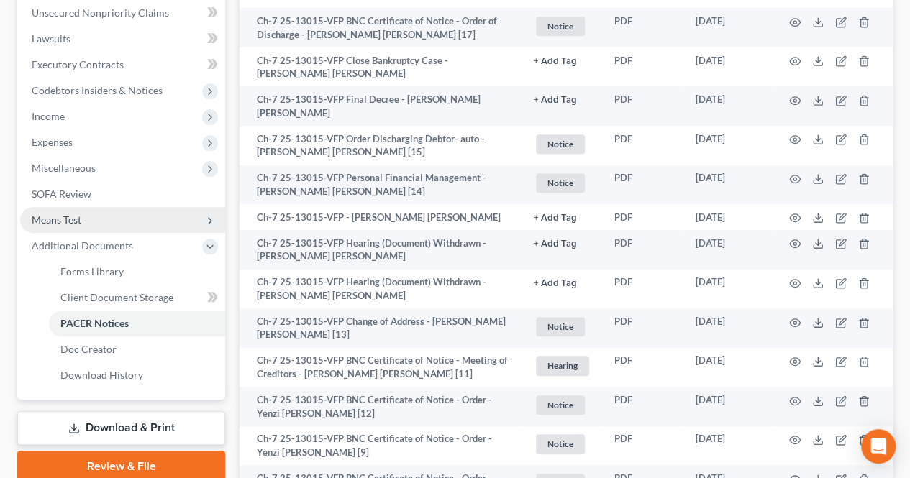
scroll to position [360, 0]
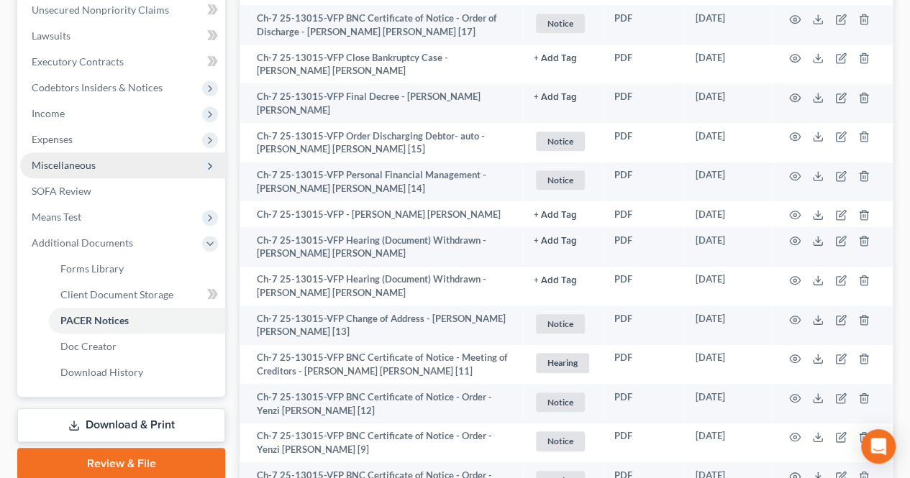
click at [109, 168] on span "Miscellaneous" at bounding box center [122, 166] width 205 height 26
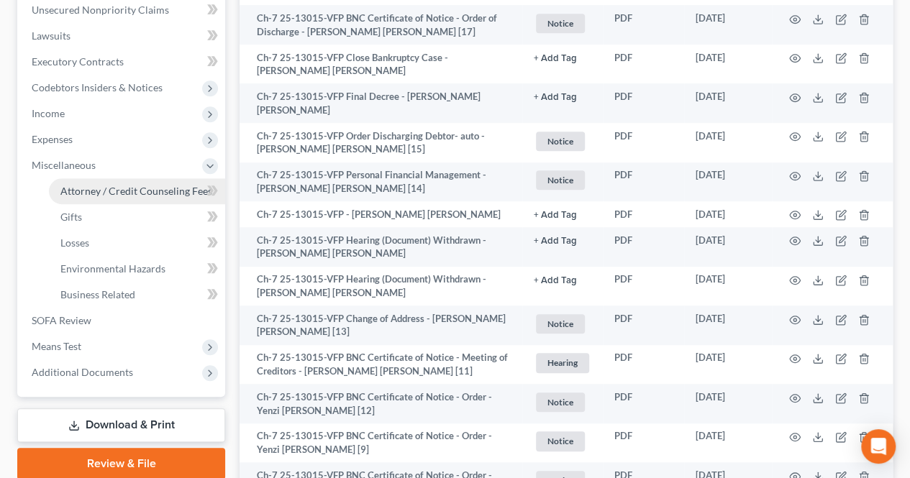
click at [130, 194] on span "Attorney / Credit Counseling Fees" at bounding box center [136, 191] width 152 height 12
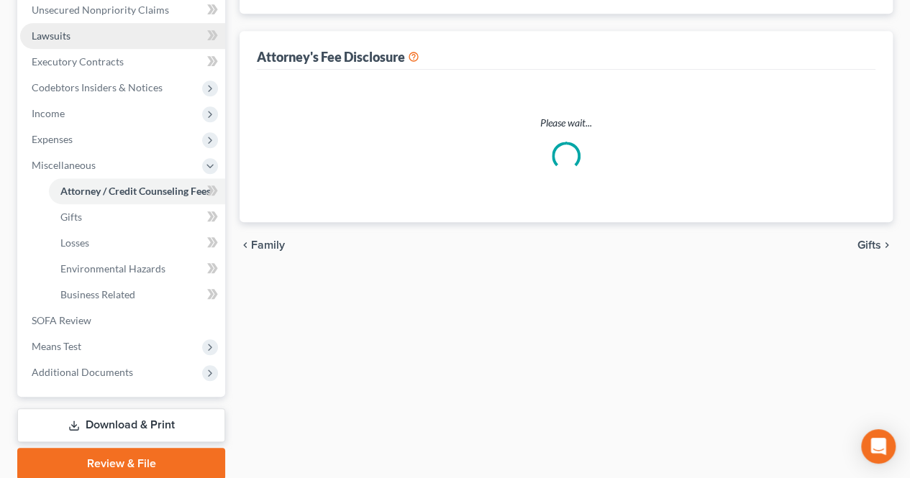
select select "0"
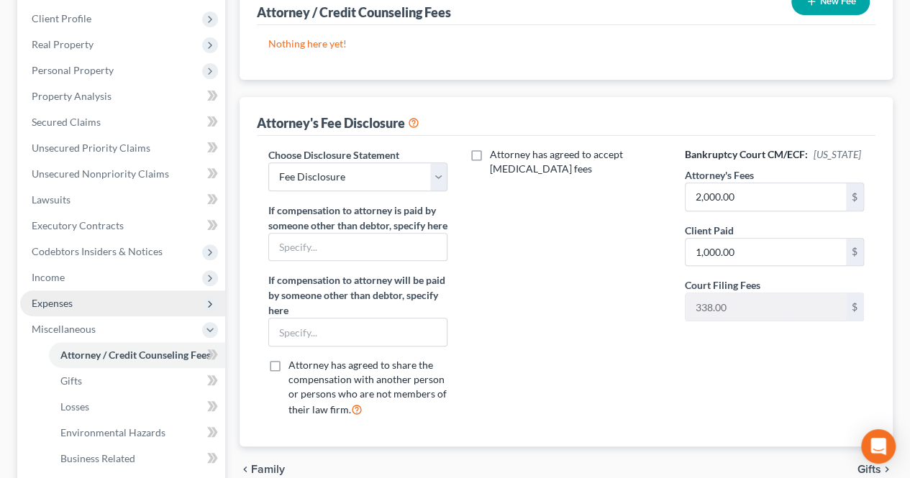
scroll to position [216, 0]
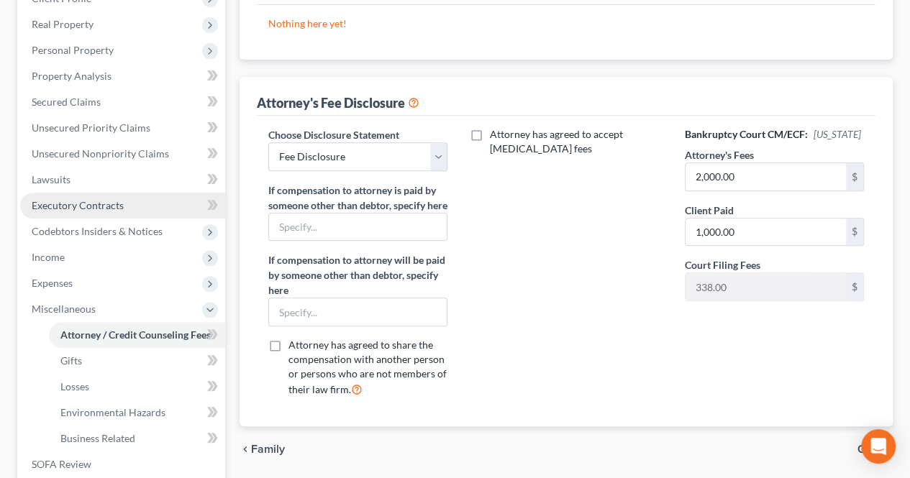
click at [99, 211] on link "Executory Contracts" at bounding box center [122, 206] width 205 height 26
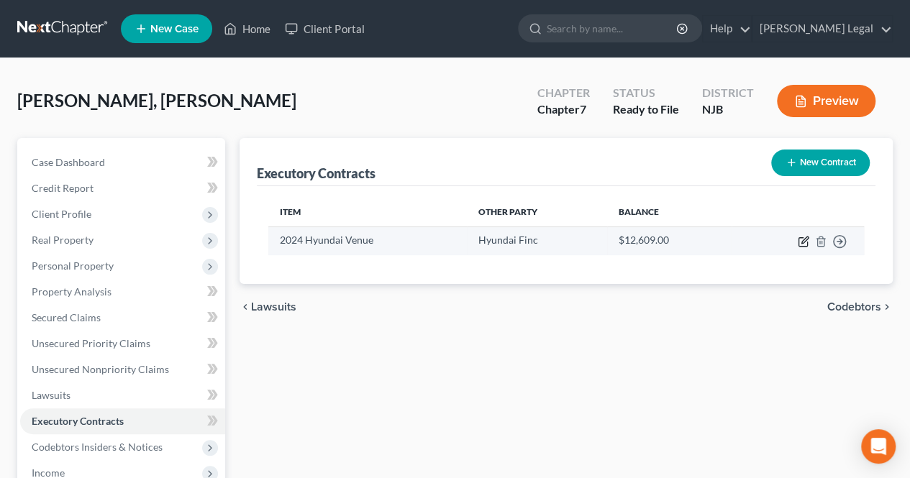
click at [806, 239] on icon "button" at bounding box center [804, 242] width 12 height 12
select select "3"
select select "4"
select select "0"
select select "1"
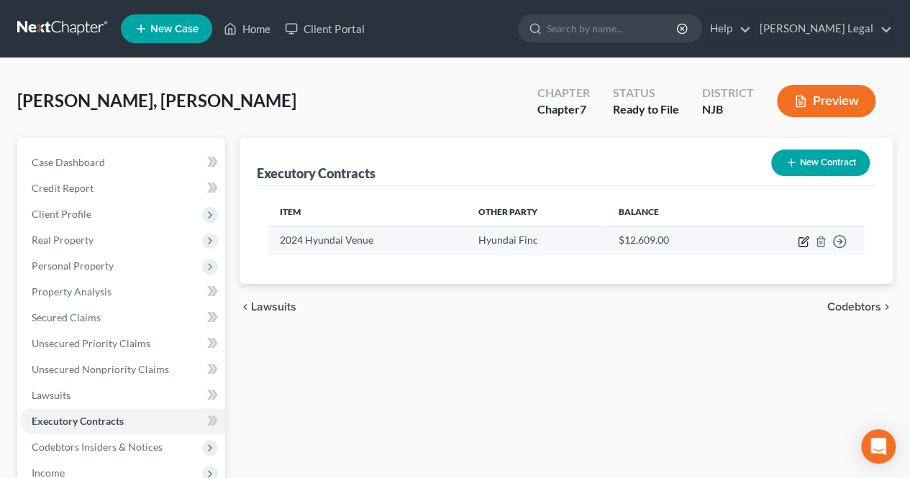
select select "0"
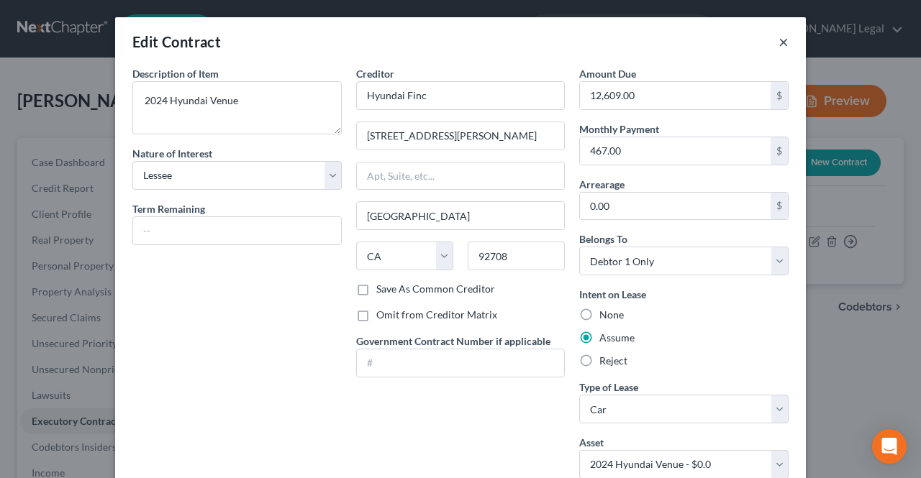
click at [778, 43] on button "×" at bounding box center [783, 41] width 10 height 17
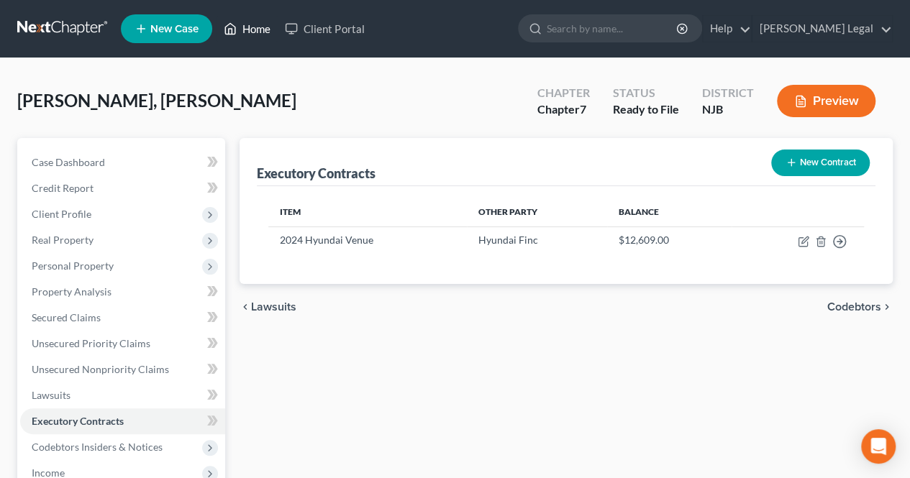
click at [255, 25] on link "Home" at bounding box center [247, 29] width 61 height 26
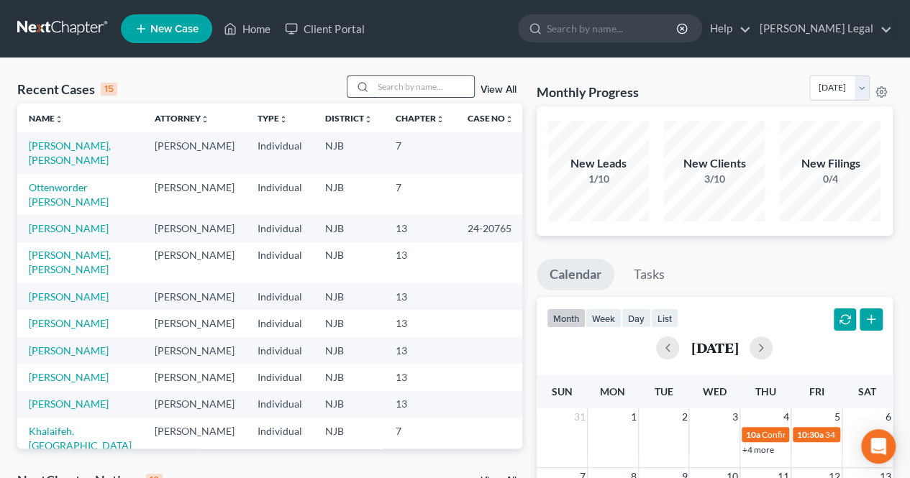
click at [442, 90] on input "search" at bounding box center [423, 86] width 101 height 21
click at [457, 86] on input "search" at bounding box center [423, 86] width 101 height 21
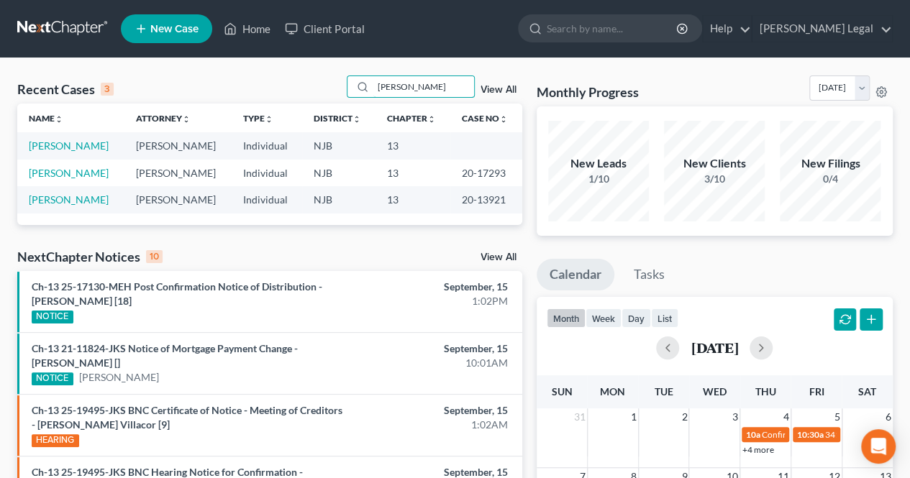
type input "[PERSON_NAME]"
click at [173, 83] on div "Recent Cases 3 [PERSON_NAME] View All" at bounding box center [269, 90] width 505 height 28
drag, startPoint x: 431, startPoint y: 84, endPoint x: 353, endPoint y: 78, distance: 78.0
click at [354, 79] on div "[PERSON_NAME]" at bounding box center [411, 87] width 128 height 22
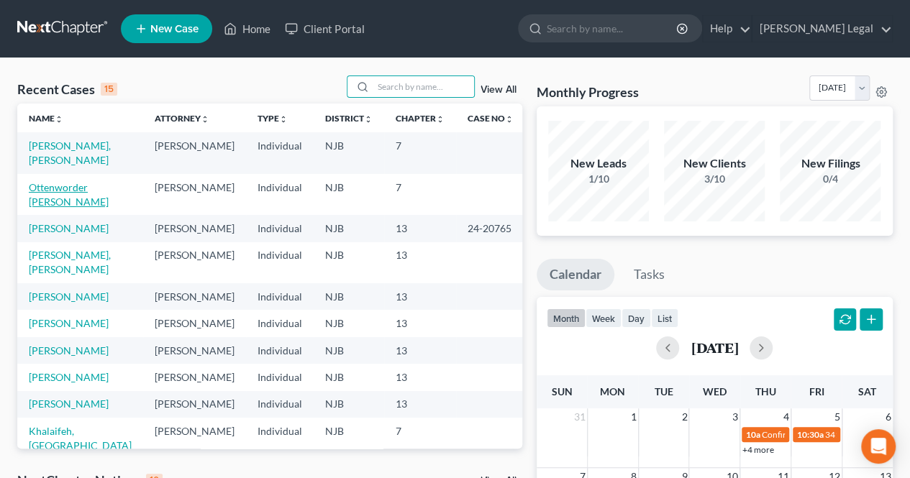
click at [78, 188] on link "Ottenworder [PERSON_NAME]" at bounding box center [69, 194] width 80 height 27
